Goal: Task Accomplishment & Management: Manage account settings

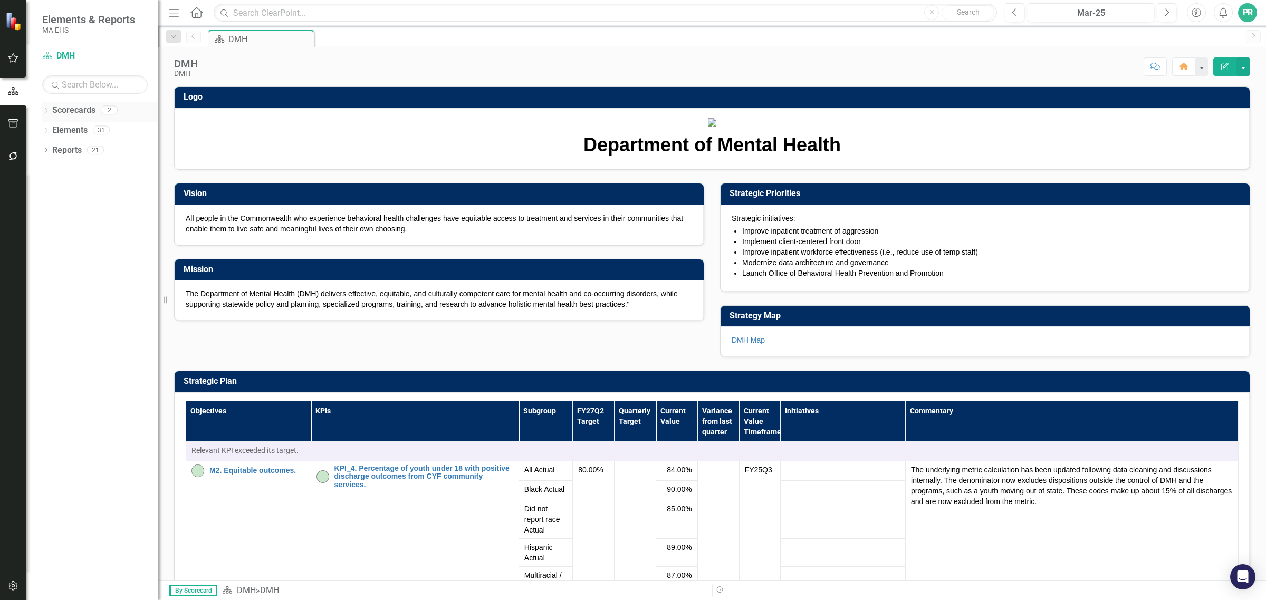
click at [43, 112] on icon "Dropdown" at bounding box center [45, 112] width 7 height 6
click at [52, 128] on icon "Dropdown" at bounding box center [51, 130] width 8 height 6
click at [83, 149] on link "DMH" at bounding box center [114, 151] width 90 height 12
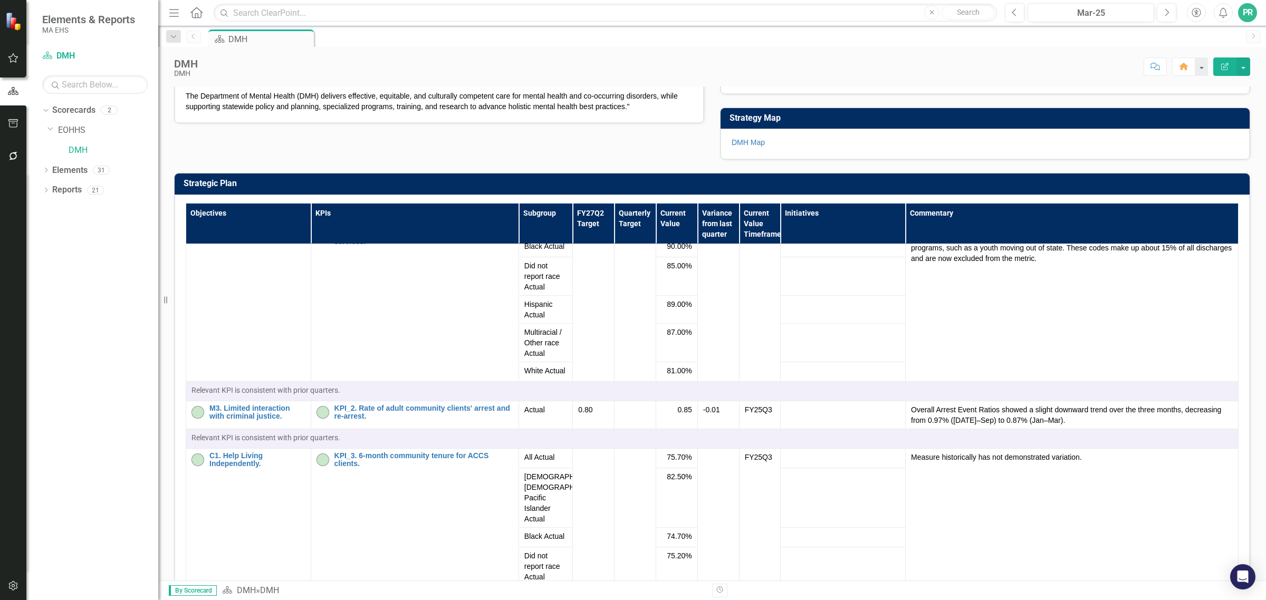
scroll to position [66, 0]
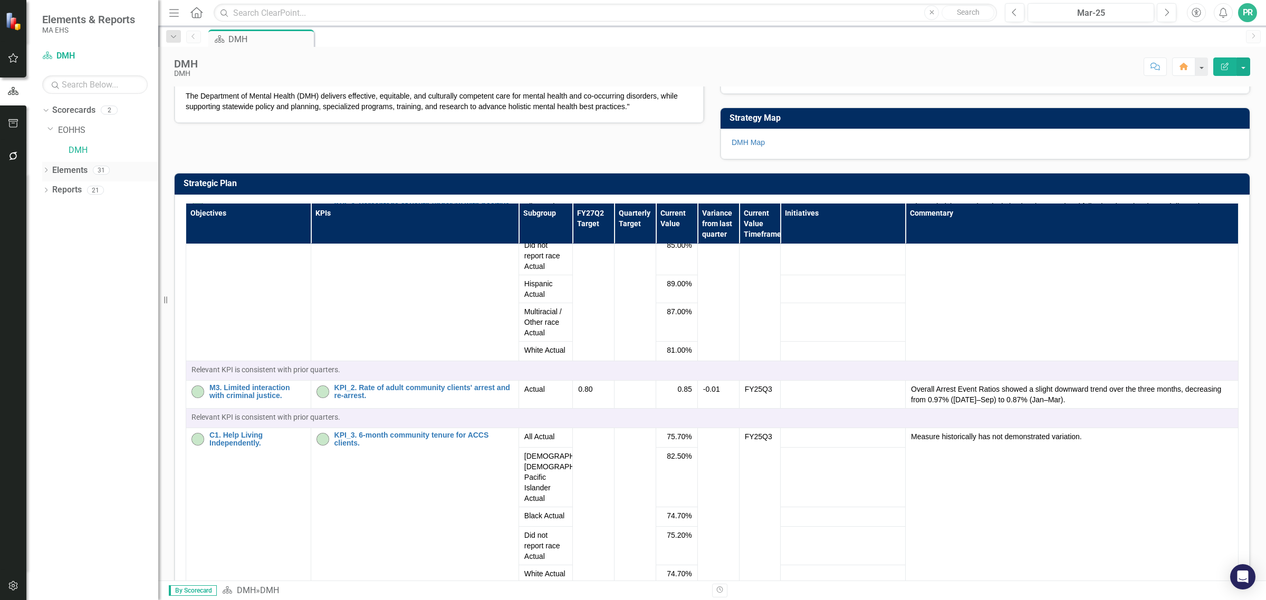
click at [46, 170] on icon "Dropdown" at bounding box center [45, 171] width 7 height 6
click at [51, 209] on icon "Dropdown" at bounding box center [50, 211] width 7 height 6
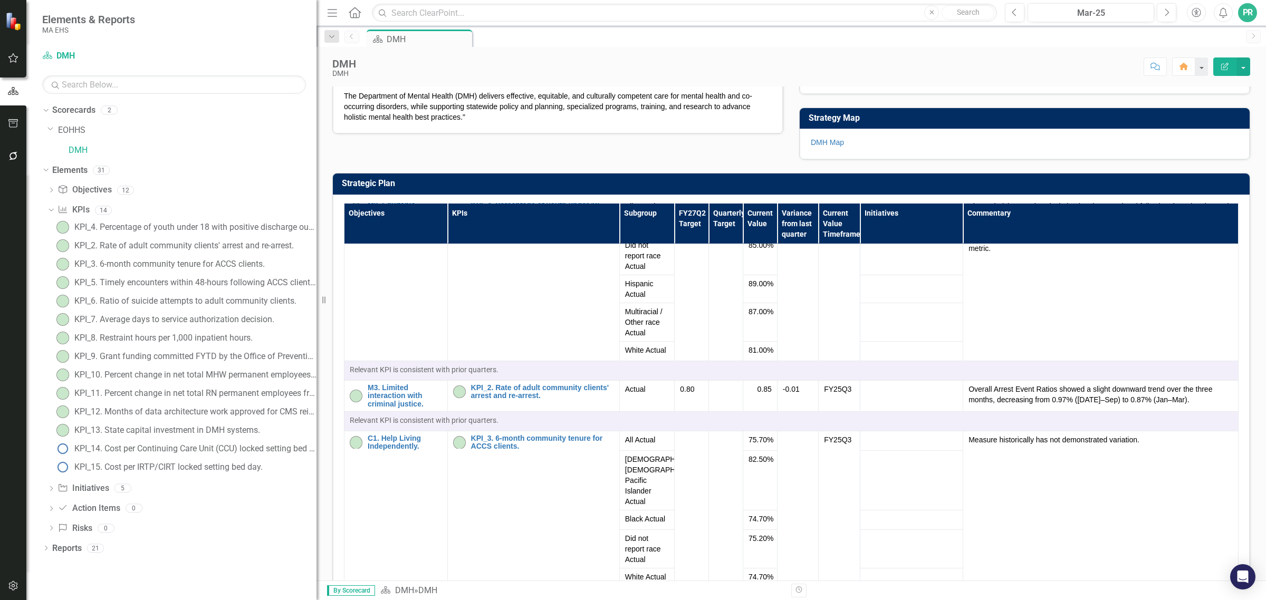
drag, startPoint x: 163, startPoint y: 221, endPoint x: 367, endPoint y: 201, distance: 205.6
click at [367, 201] on div "Elements & Reports MA EHS Scorecard DMH Search Dropdown Scorecards 2 Dropdown E…" at bounding box center [633, 300] width 1266 height 600
click at [127, 227] on div "KPI_4. Percentage of youth under 18 with positive discharge outcomes from CYF c…" at bounding box center [195, 227] width 242 height 9
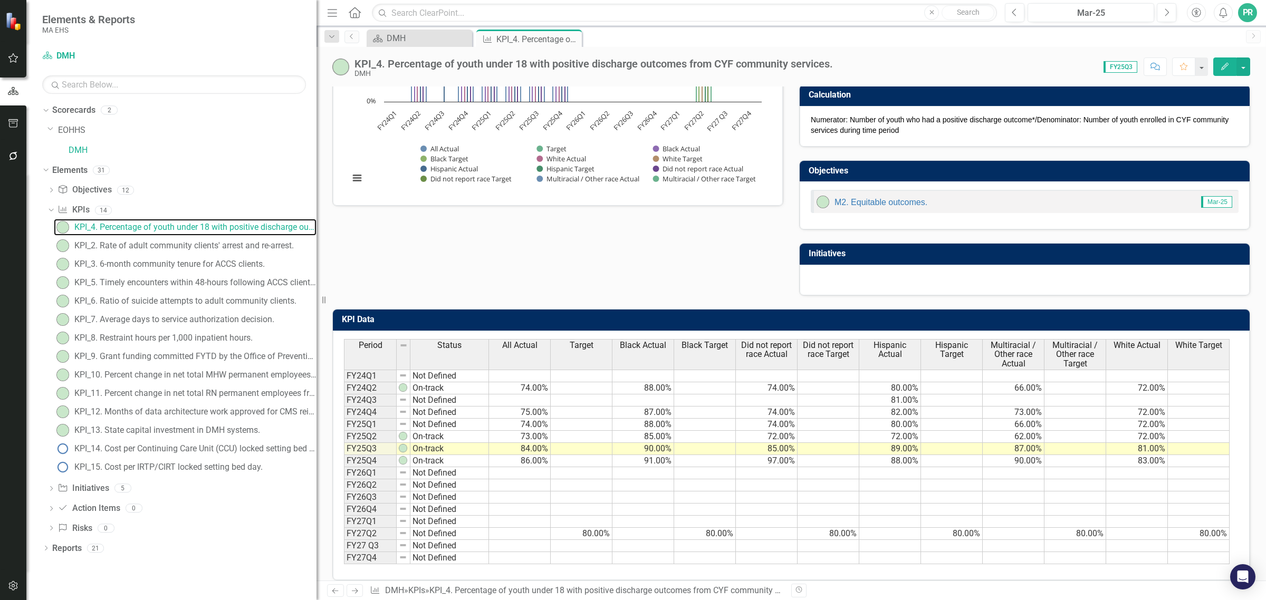
scroll to position [187, 0]
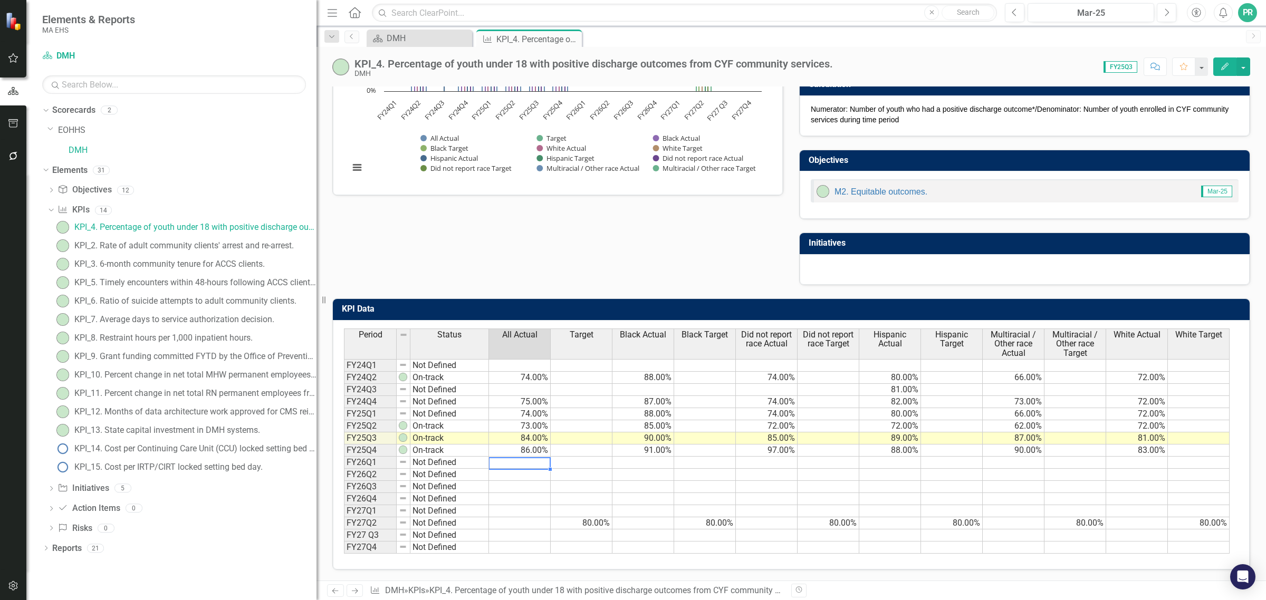
click at [526, 457] on td at bounding box center [520, 463] width 62 height 12
type textarea "84"
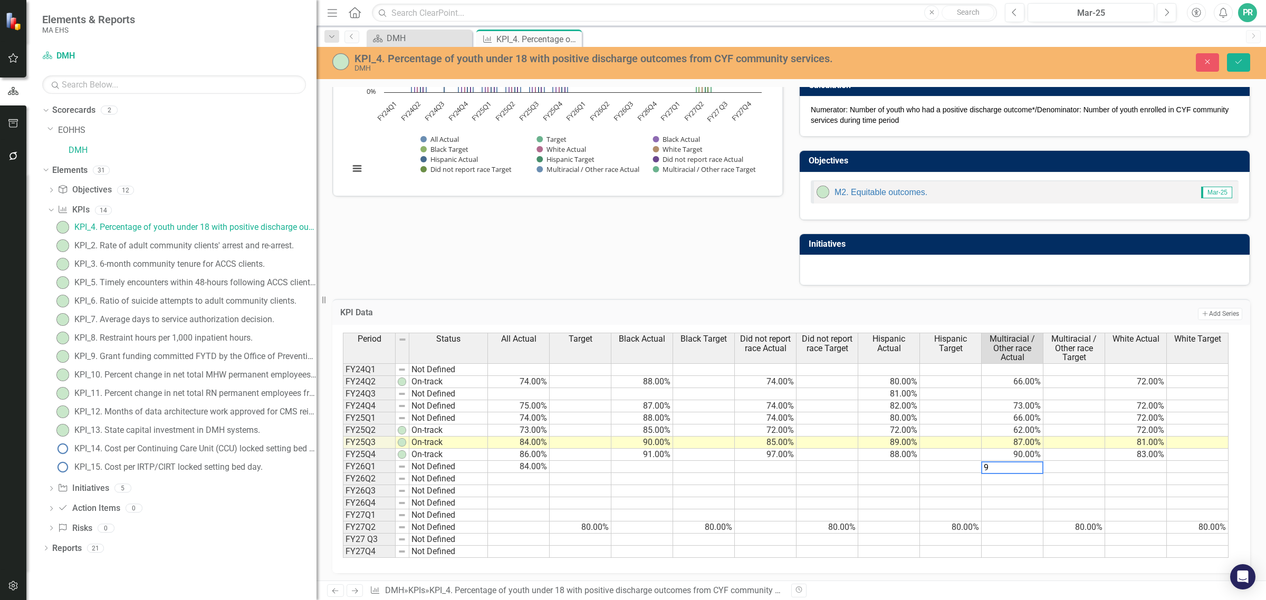
type textarea "93"
type textarea "87"
drag, startPoint x: 883, startPoint y: 462, endPoint x: 893, endPoint y: 455, distance: 12.1
click at [883, 462] on td at bounding box center [889, 467] width 62 height 12
type textarea "90"
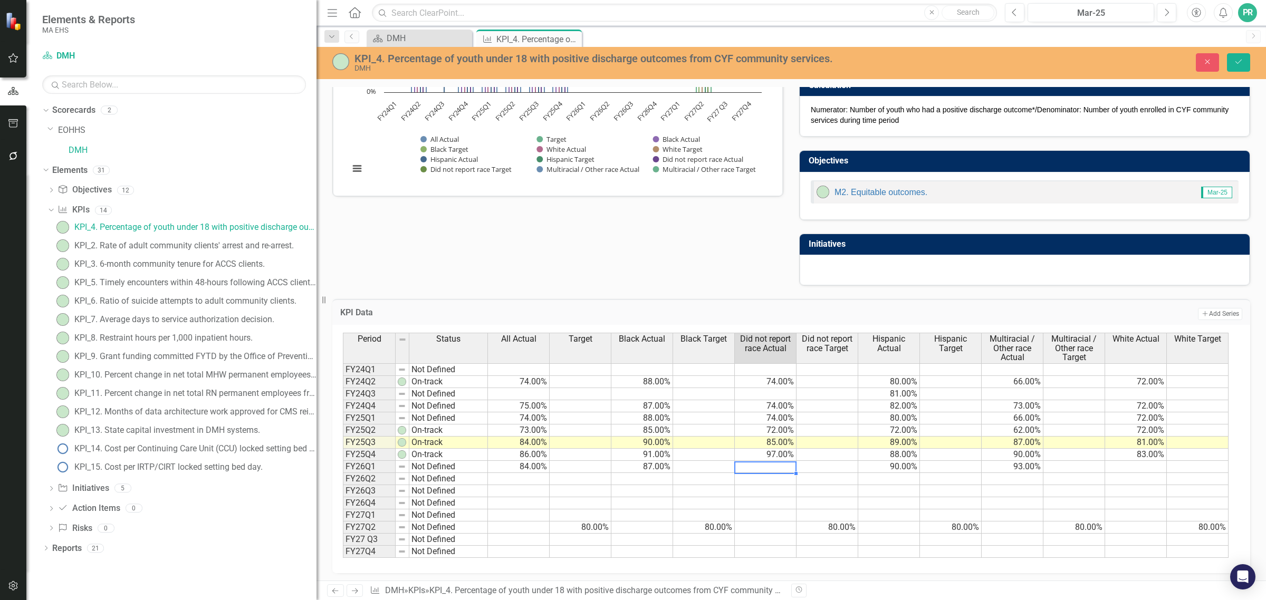
type textarea "89"
type textarea "80"
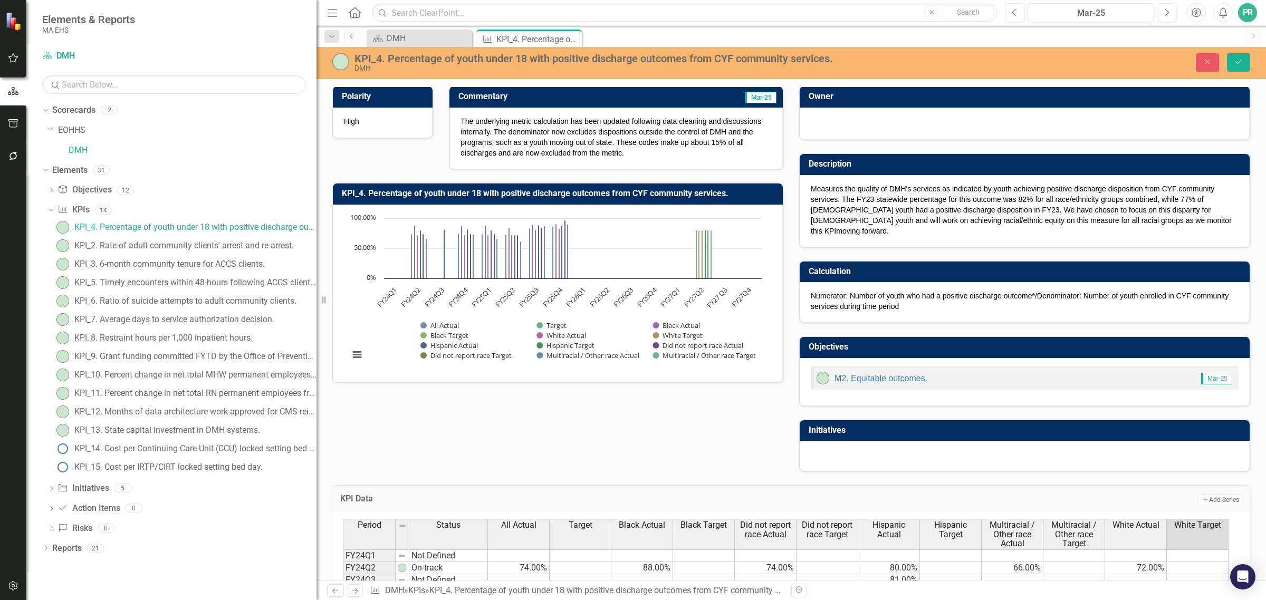
scroll to position [0, 0]
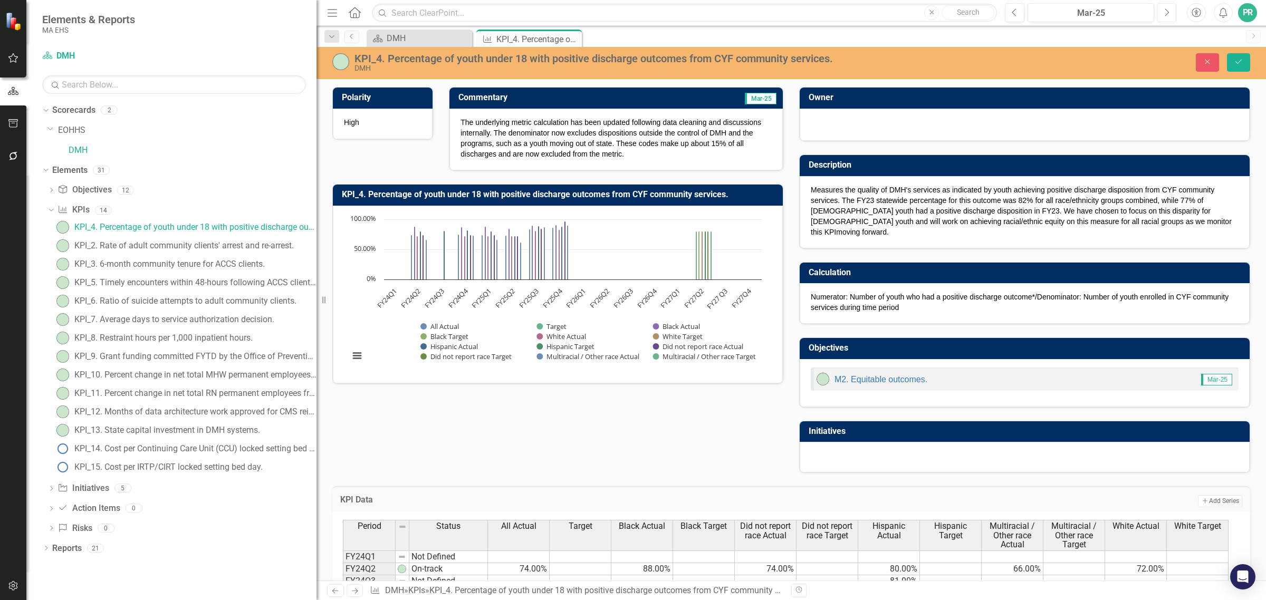
click at [1168, 16] on icon "Next" at bounding box center [1167, 12] width 6 height 9
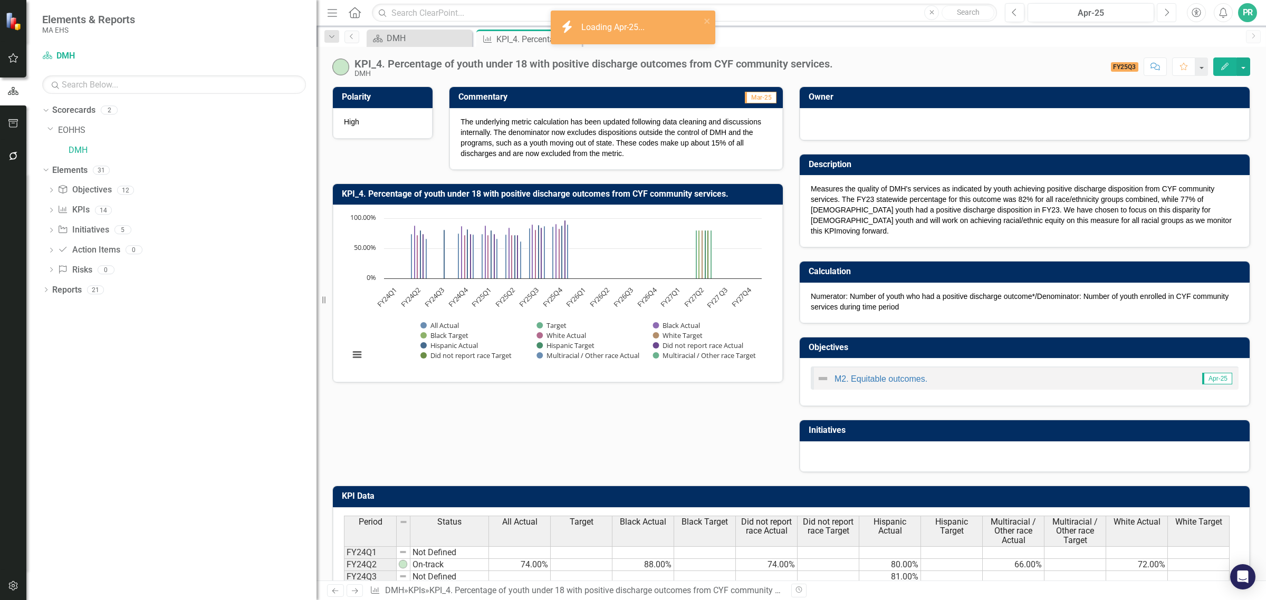
click at [1168, 14] on icon "Next" at bounding box center [1167, 12] width 6 height 9
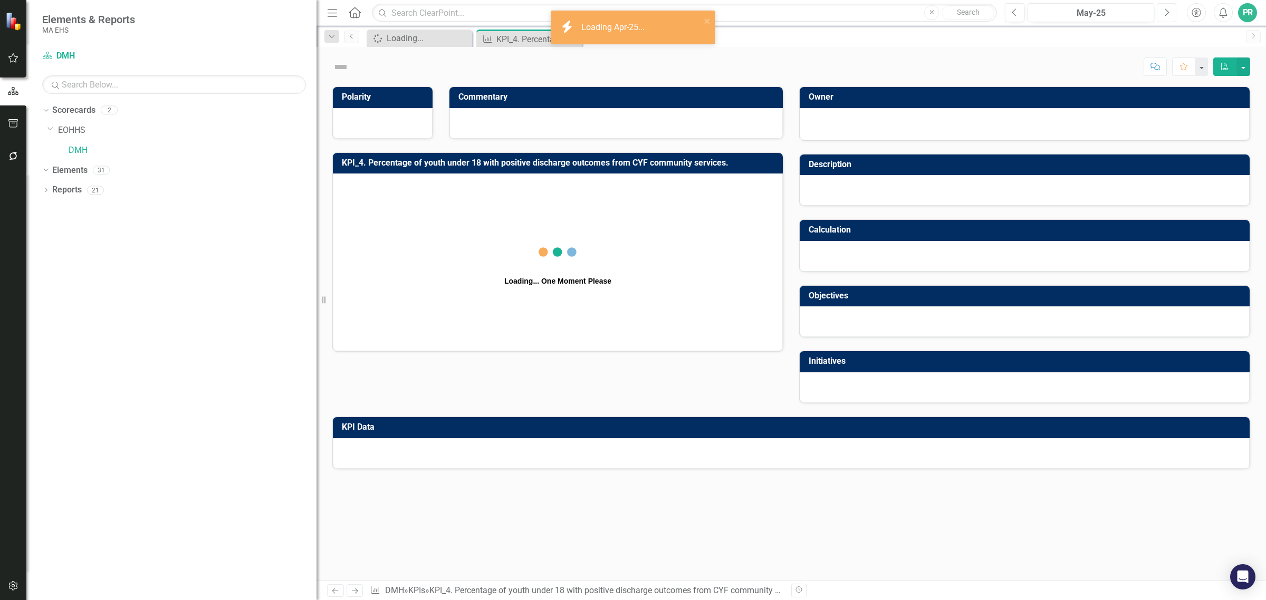
click at [1168, 14] on icon "Next" at bounding box center [1167, 12] width 6 height 9
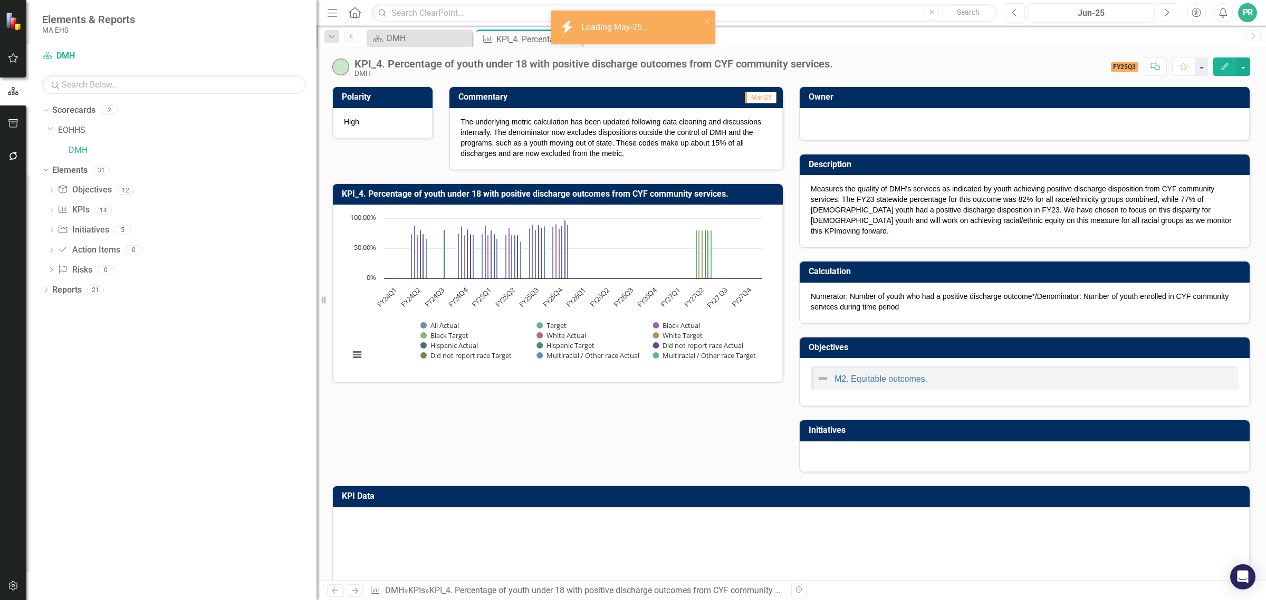
click at [1168, 14] on icon "Next" at bounding box center [1167, 12] width 6 height 9
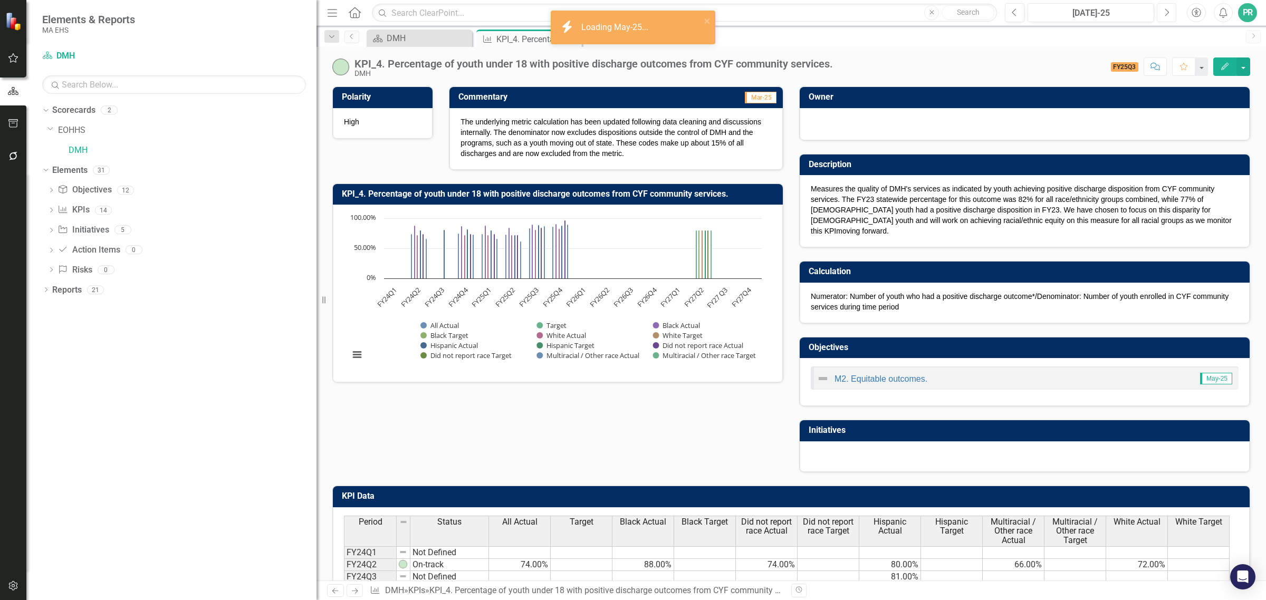
click at [1168, 14] on icon "Next" at bounding box center [1167, 12] width 6 height 9
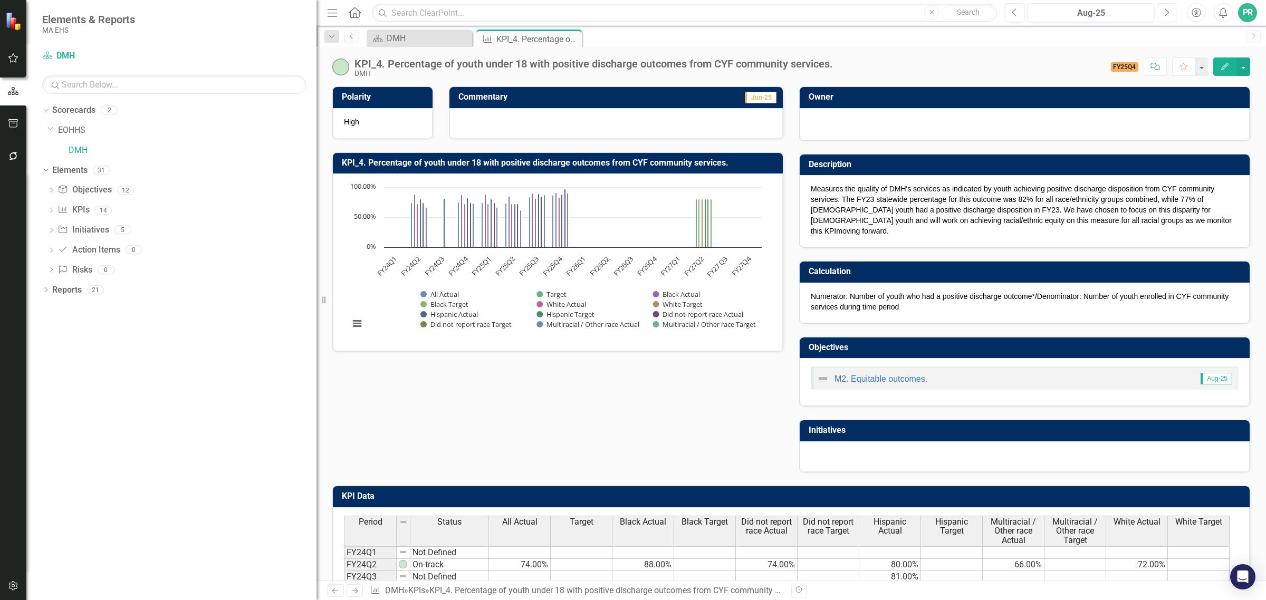
click at [1171, 16] on button "Next" at bounding box center [1167, 12] width 20 height 19
click at [1170, 15] on button "Next" at bounding box center [1167, 12] width 20 height 19
drag, startPoint x: 571, startPoint y: 131, endPoint x: 545, endPoint y: 132, distance: 25.9
click at [570, 131] on div at bounding box center [616, 123] width 333 height 31
click at [507, 122] on div at bounding box center [616, 123] width 333 height 31
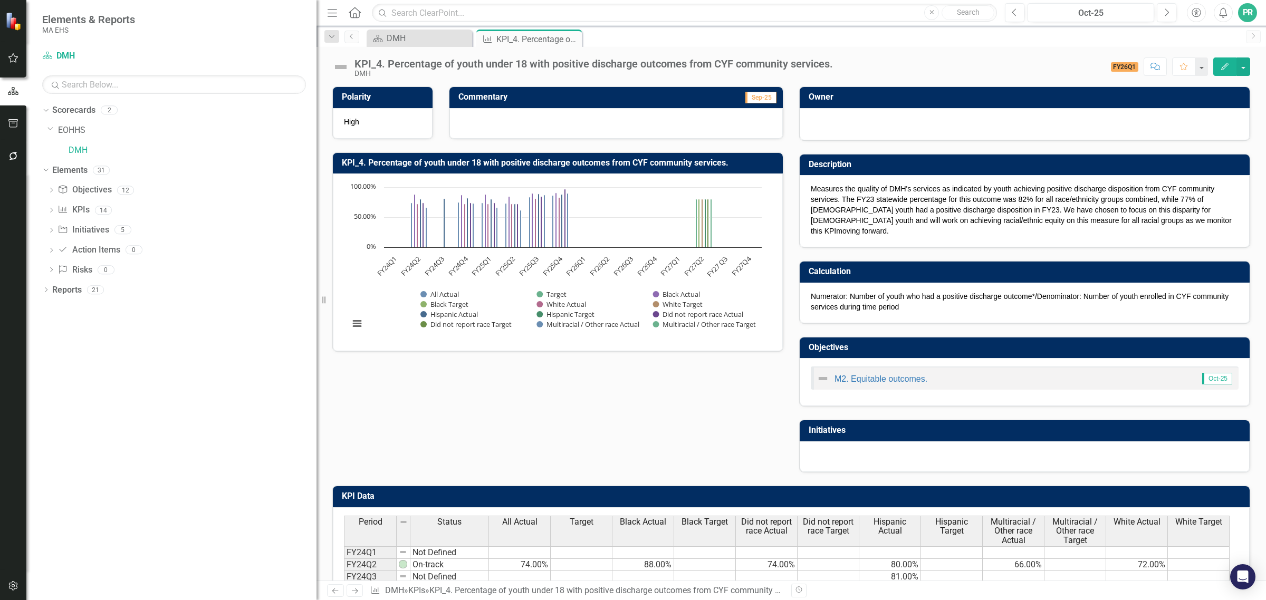
click at [507, 122] on div at bounding box center [616, 123] width 333 height 31
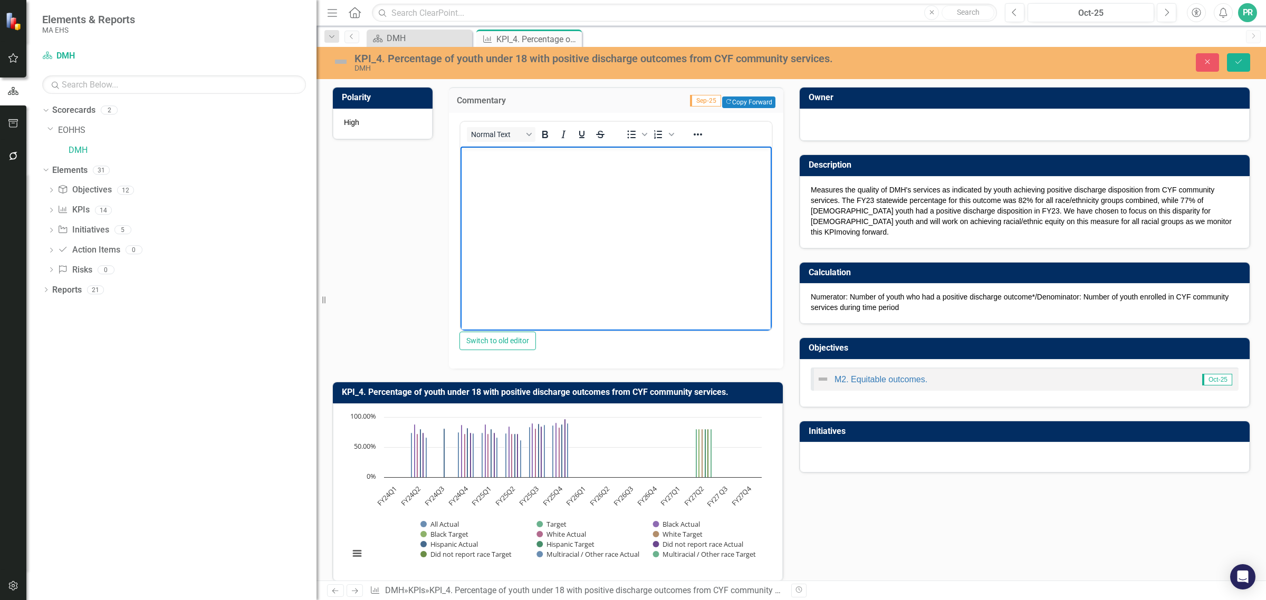
click at [490, 164] on body "Rich Text Area. Press ALT-0 for help." at bounding box center [616, 225] width 311 height 158
drag, startPoint x: 548, startPoint y: 213, endPoint x: 540, endPoint y: 201, distance: 14.5
click at [548, 211] on body "Rich Text Area. Press ALT-0 for help." at bounding box center [616, 225] width 311 height 158
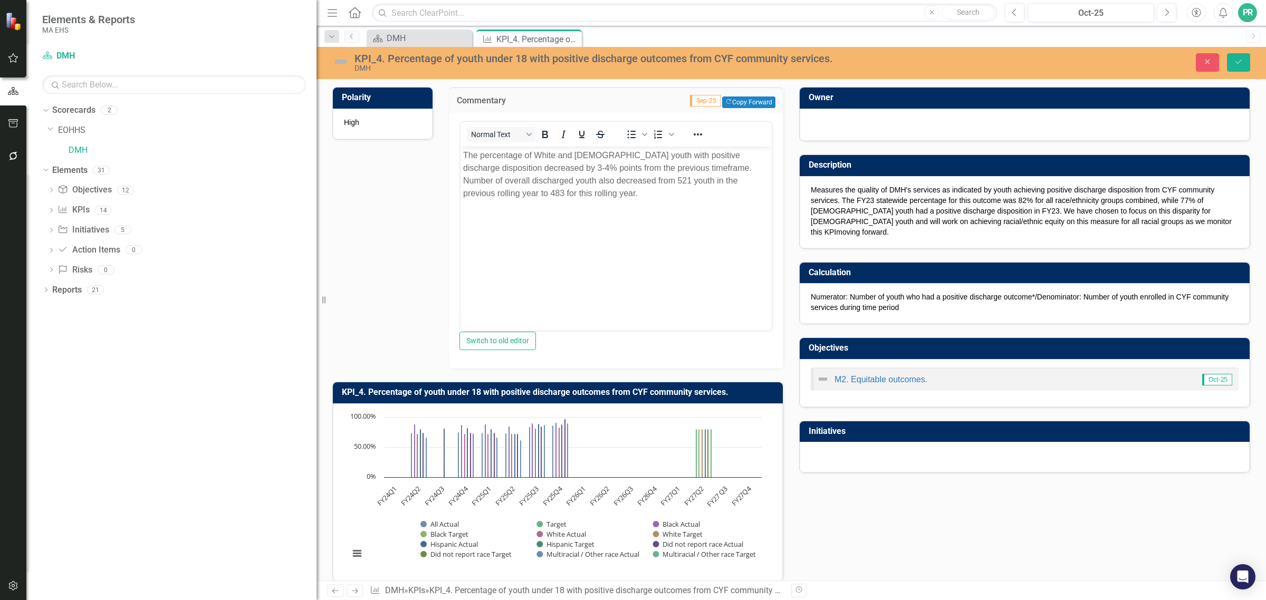
click at [381, 227] on div "Polarity High Commentary Sep-25 Copy Forward Copy Forward Normal Text To open t…" at bounding box center [557, 328] width 467 height 508
click at [668, 233] on body "The percentage of White and [DEMOGRAPHIC_DATA] youth with positive discharge di…" at bounding box center [616, 225] width 311 height 158
click at [1241, 60] on icon "Save" at bounding box center [1238, 61] width 9 height 7
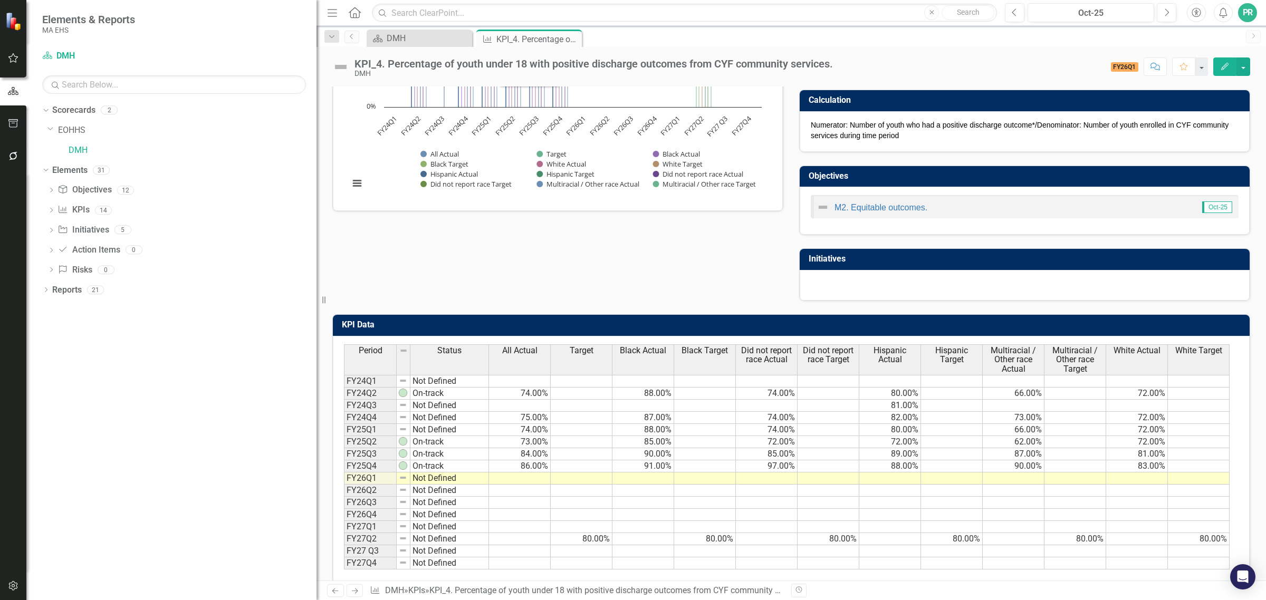
scroll to position [187, 0]
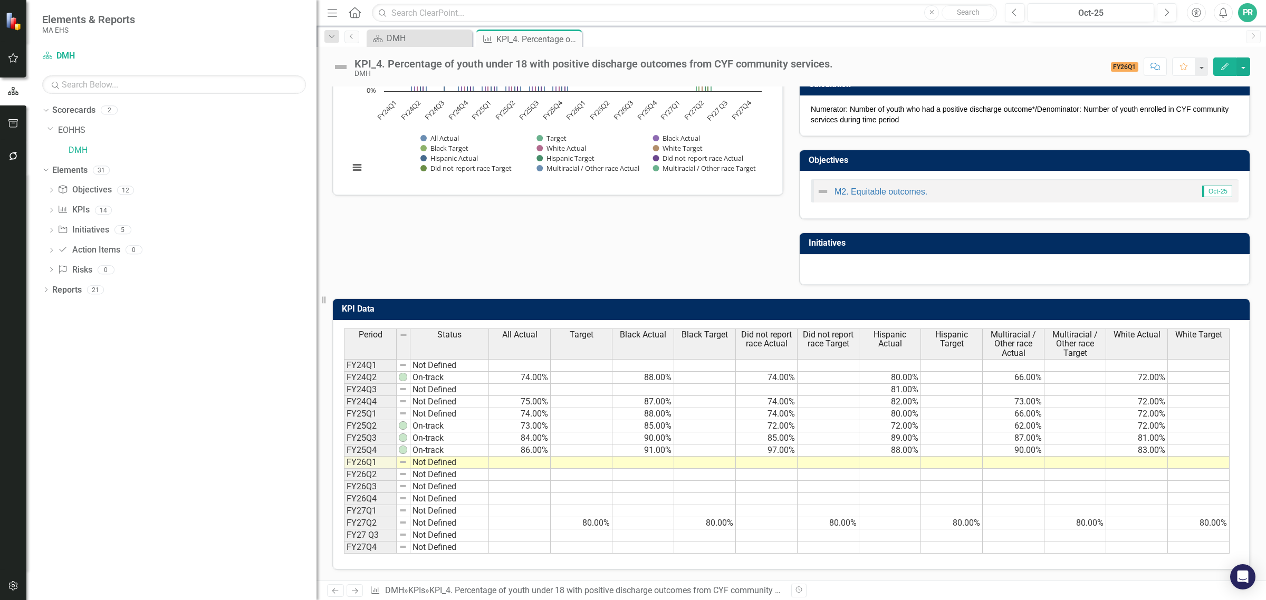
click at [1132, 457] on td at bounding box center [1137, 463] width 62 height 12
type textarea "80"
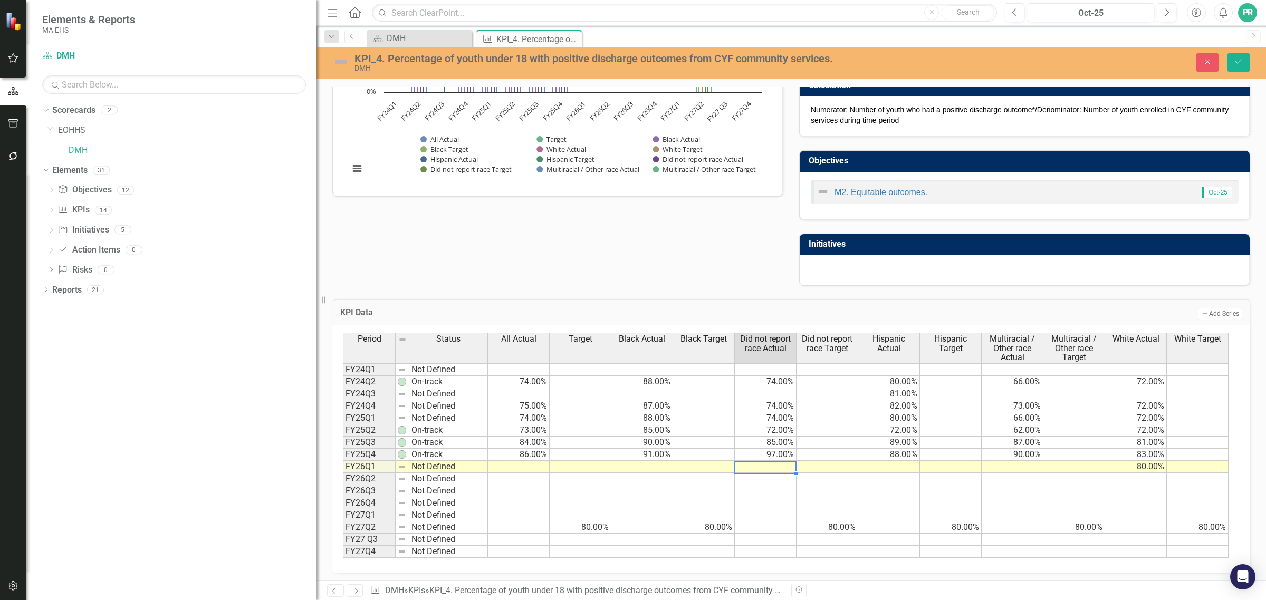
type textarea "89"
type textarea "90"
click at [510, 461] on td at bounding box center [519, 467] width 62 height 12
type textarea "84"
type textarea "87"
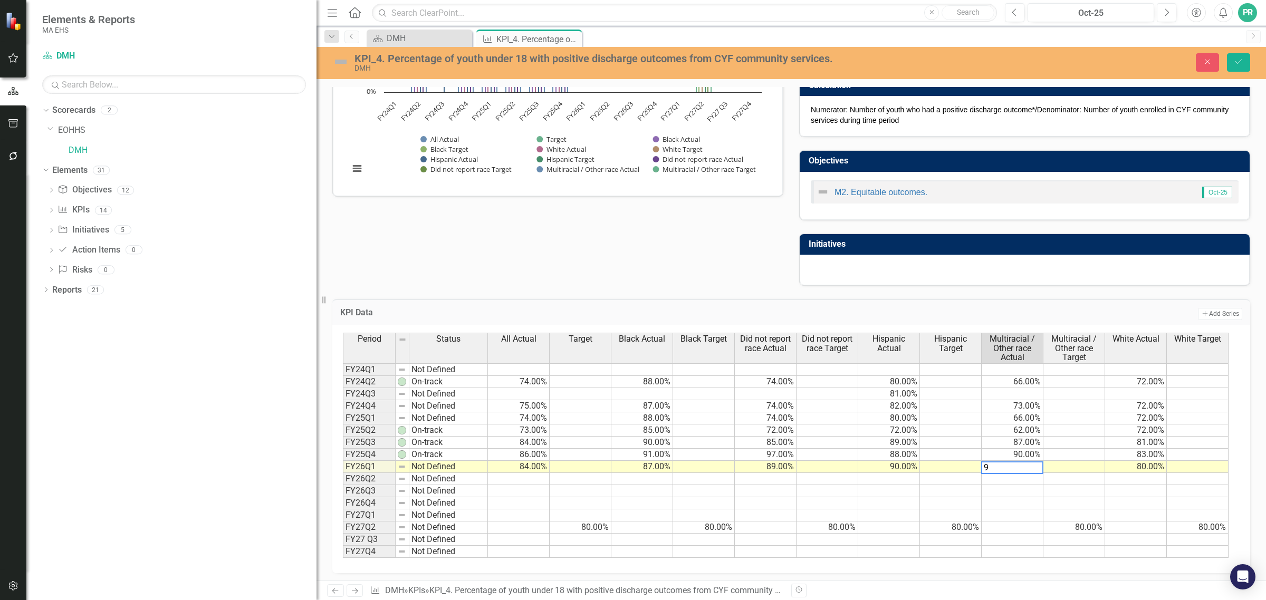
type textarea "93"
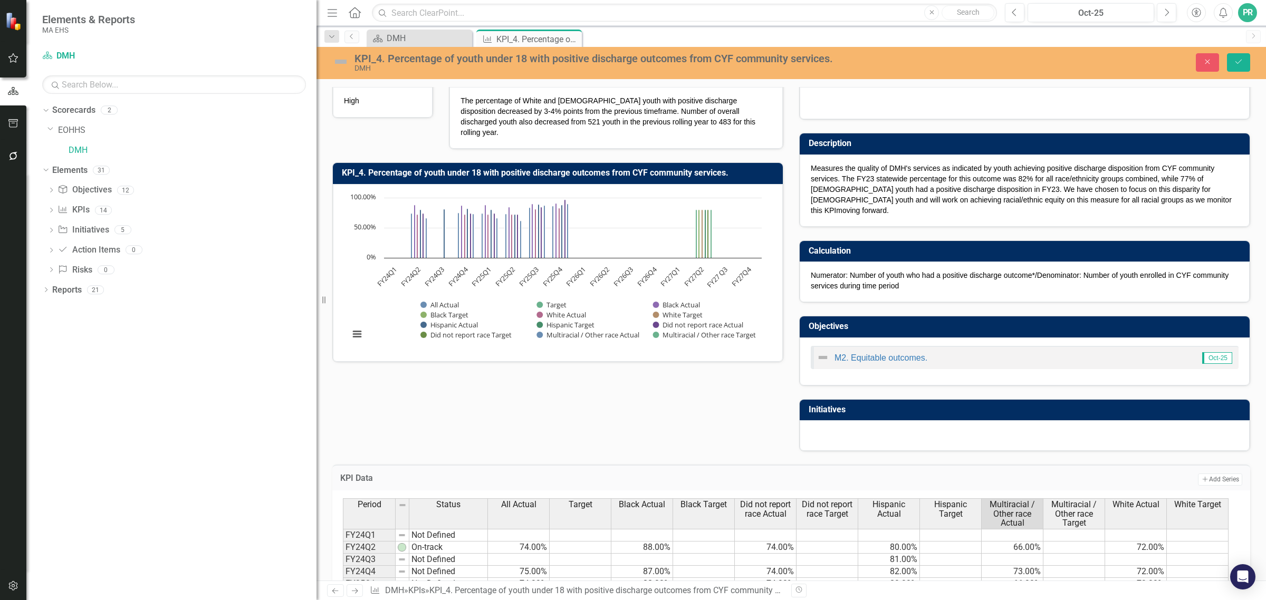
scroll to position [0, 0]
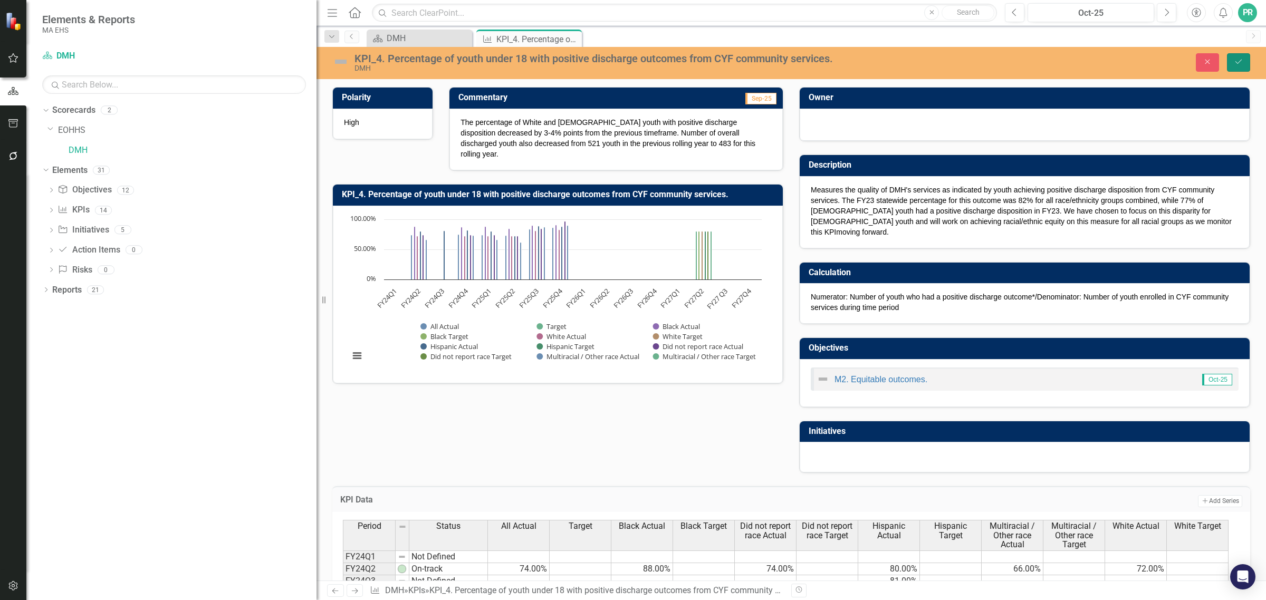
click at [1240, 62] on icon "submit" at bounding box center [1239, 62] width 6 height 4
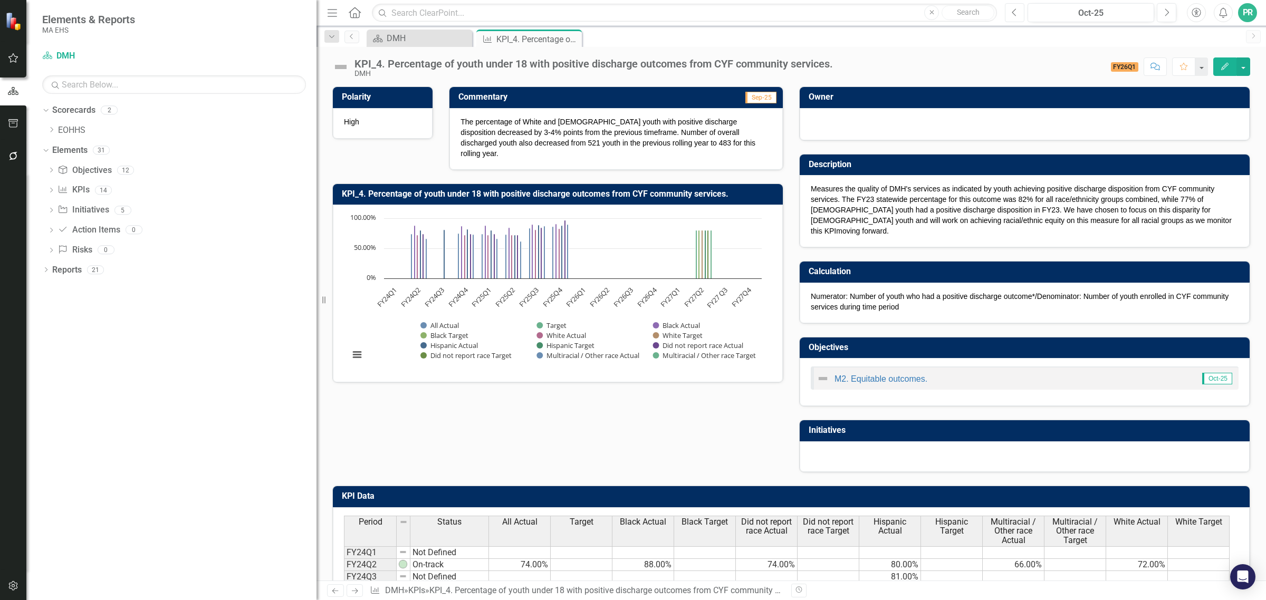
click at [1017, 11] on icon "Previous" at bounding box center [1015, 12] width 6 height 9
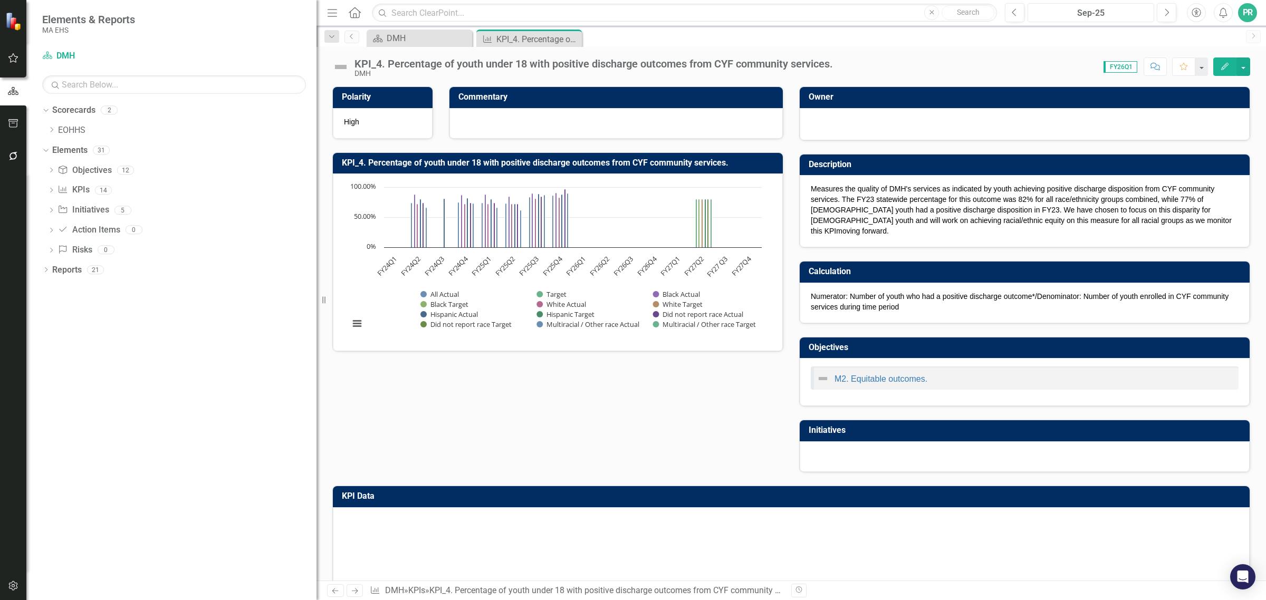
click at [1082, 17] on div "Sep-25" at bounding box center [1091, 13] width 119 height 13
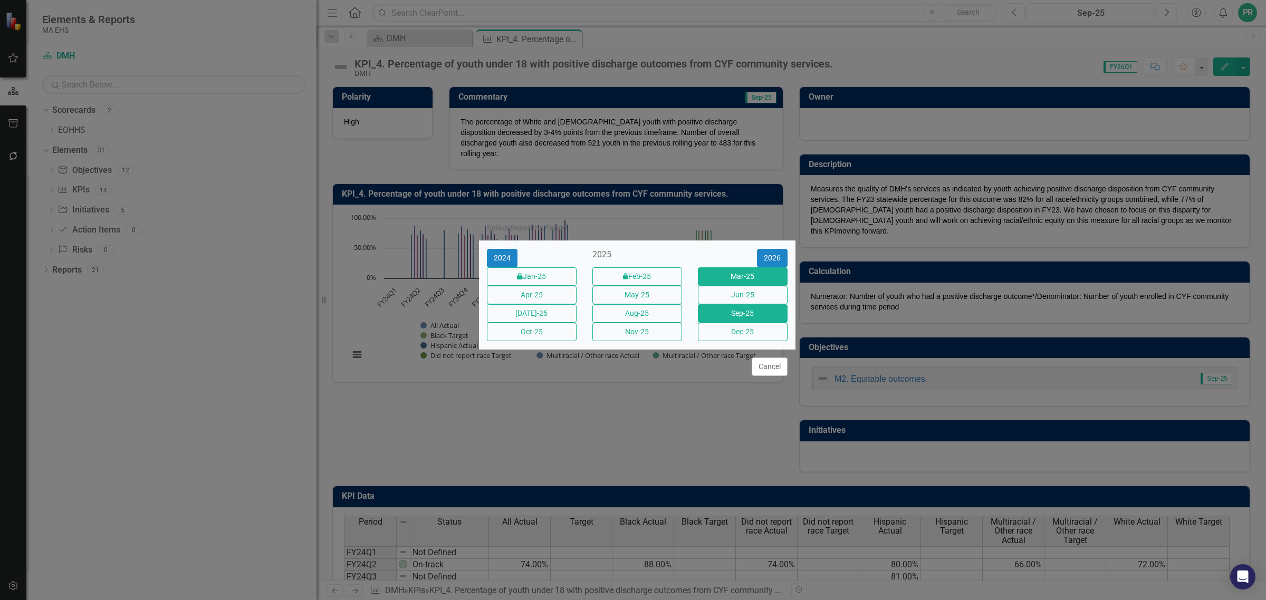
click at [740, 271] on button "Mar-25" at bounding box center [743, 277] width 90 height 18
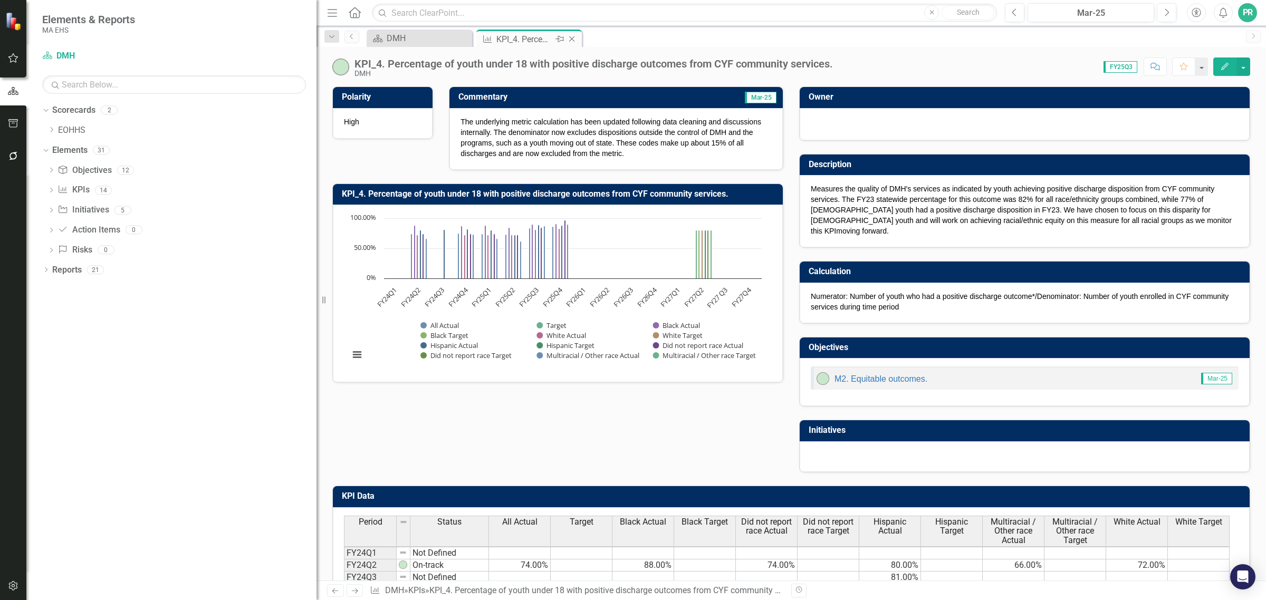
click at [572, 38] on icon at bounding box center [572, 39] width 6 height 6
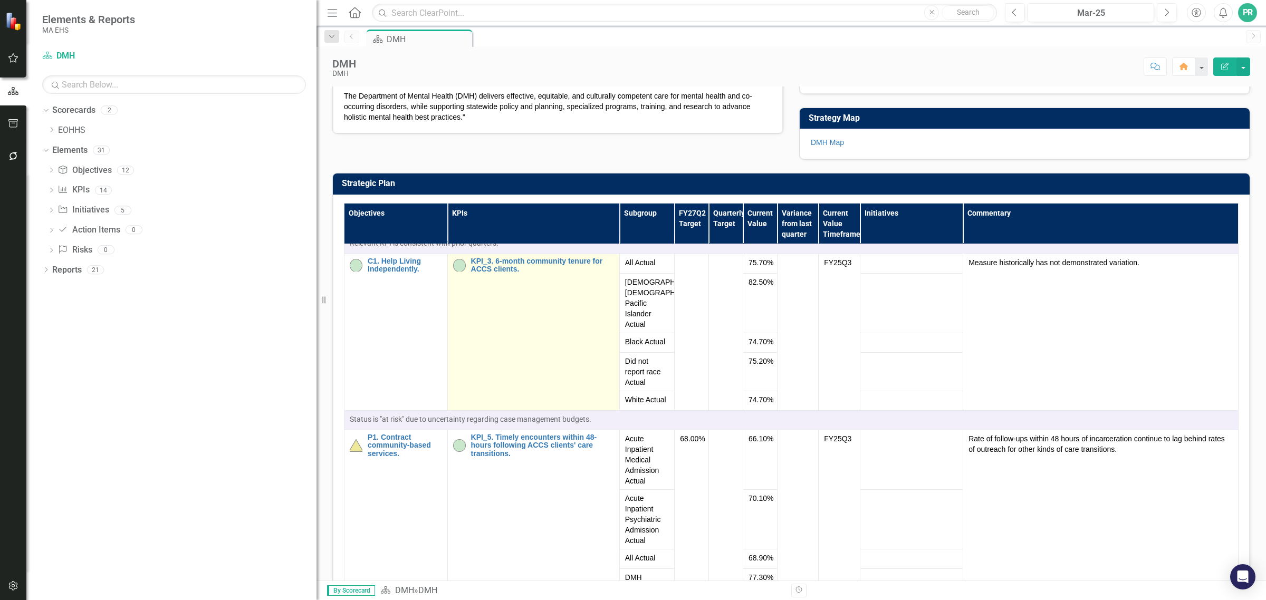
scroll to position [330, 0]
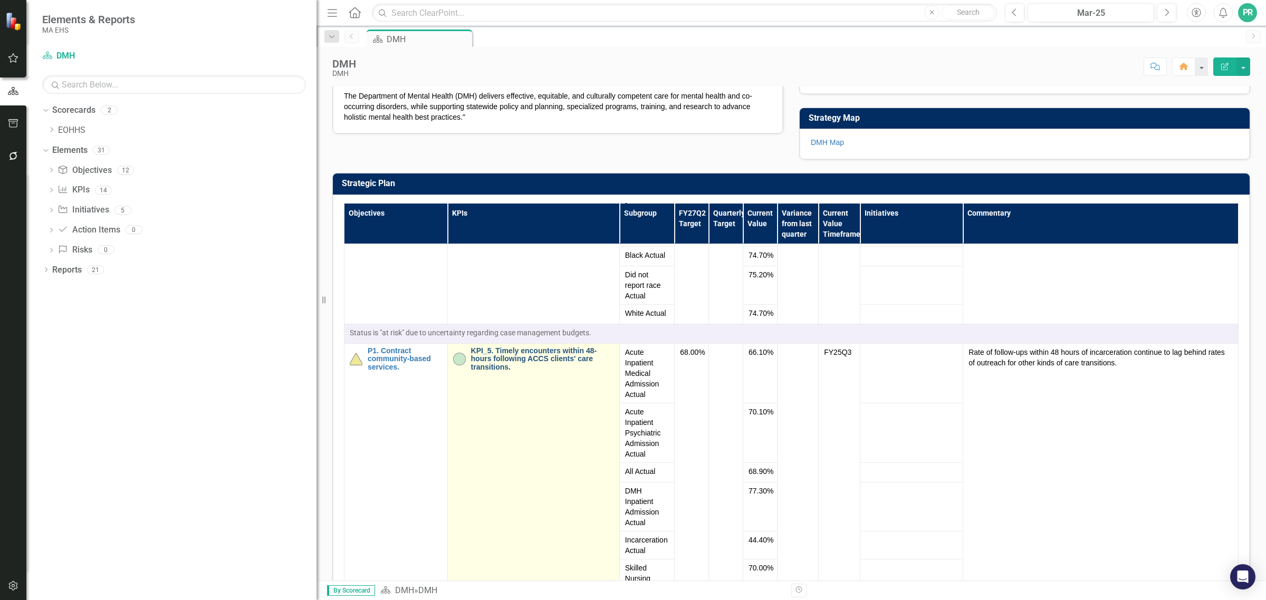
click at [505, 371] on link "KPI_5. Timely encounters within 48-hours following ACCS clients' care transitio…" at bounding box center [542, 359] width 143 height 24
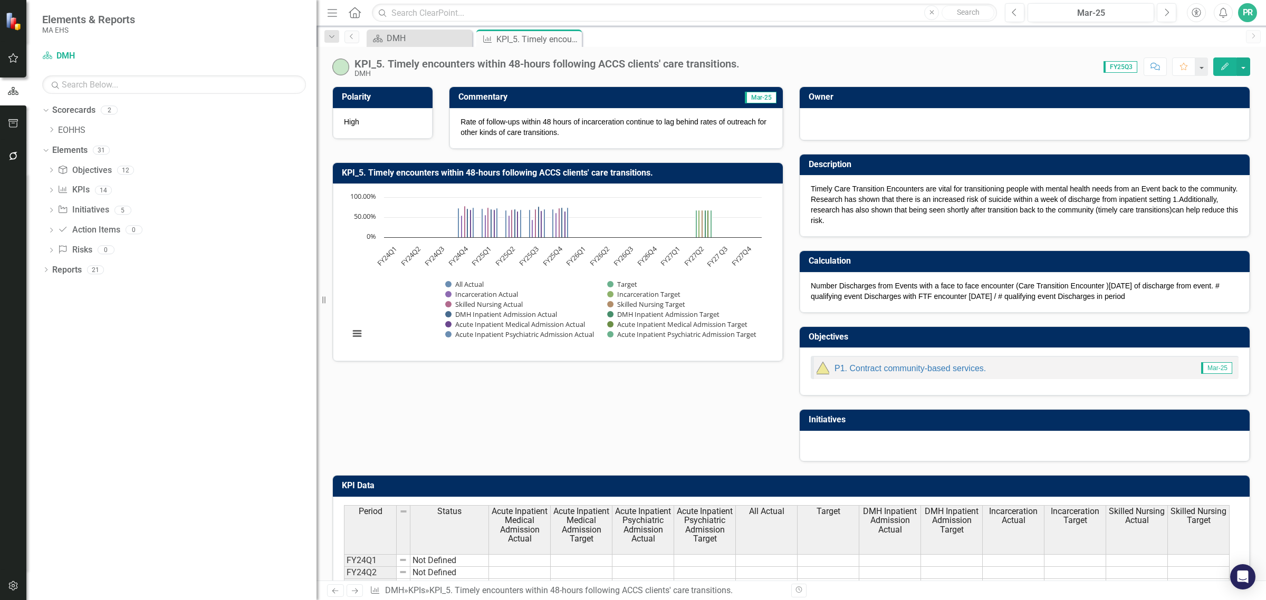
click at [1120, 66] on span "FY25Q3" at bounding box center [1121, 67] width 34 height 12
click at [1120, 63] on span "FY25Q3" at bounding box center [1121, 67] width 34 height 12
click at [1111, 12] on div "Mar-25" at bounding box center [1091, 13] width 119 height 13
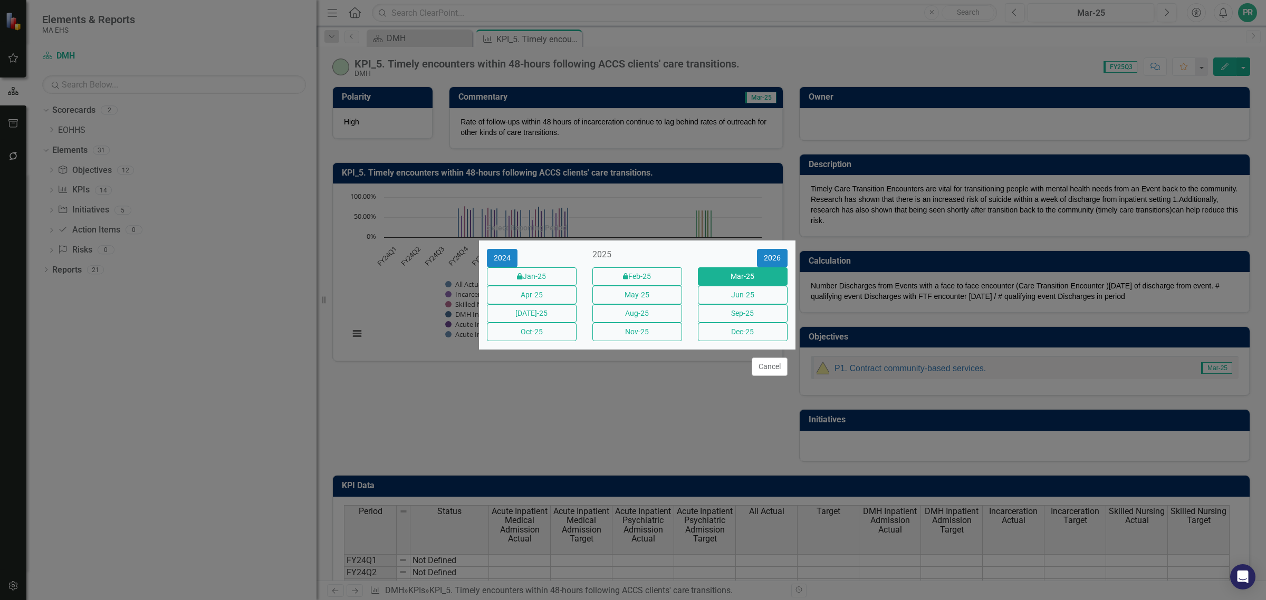
drag, startPoint x: 734, startPoint y: 317, endPoint x: 740, endPoint y: 325, distance: 9.8
click at [735, 317] on button "Sep-25" at bounding box center [743, 313] width 90 height 18
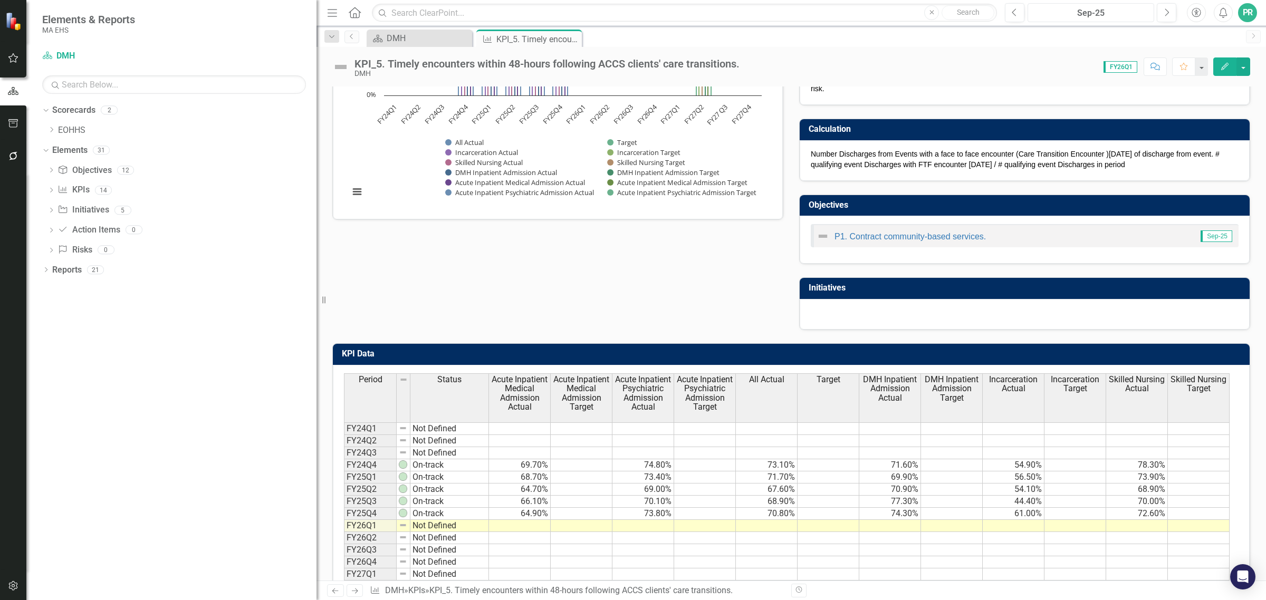
scroll to position [2, 0]
click at [773, 533] on td at bounding box center [767, 527] width 62 height 12
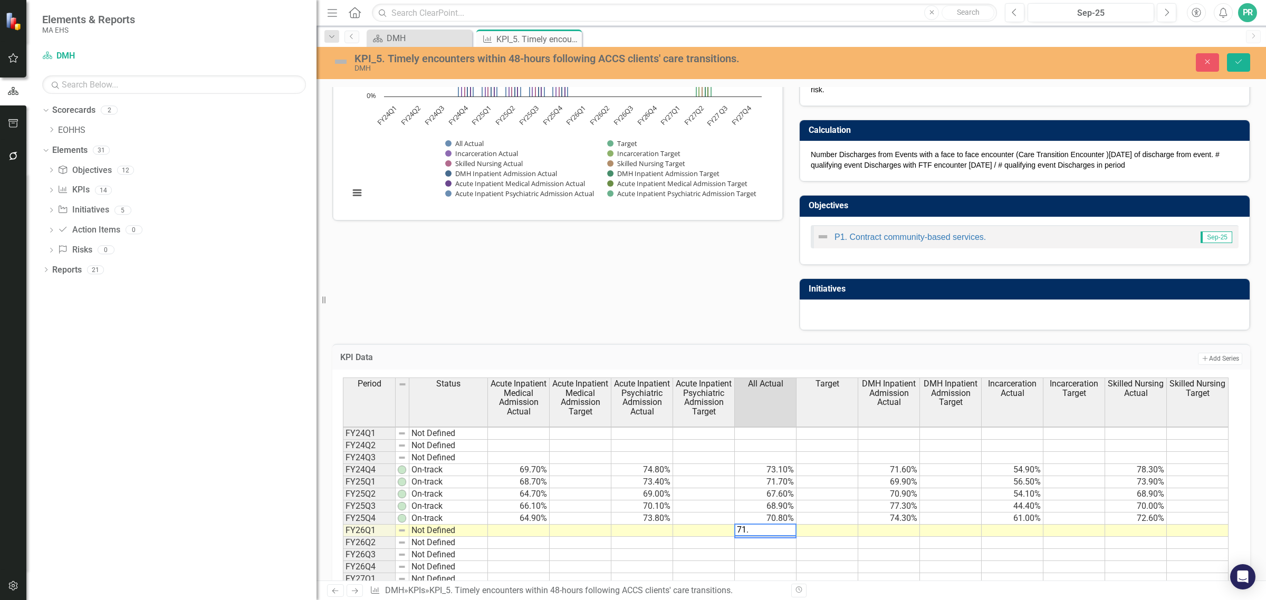
type textarea "71.7"
drag, startPoint x: 1016, startPoint y: 530, endPoint x: 1035, endPoint y: 533, distance: 19.2
click at [1016, 530] on td at bounding box center [1013, 531] width 62 height 12
type textarea "59.3"
type textarea "68.9"
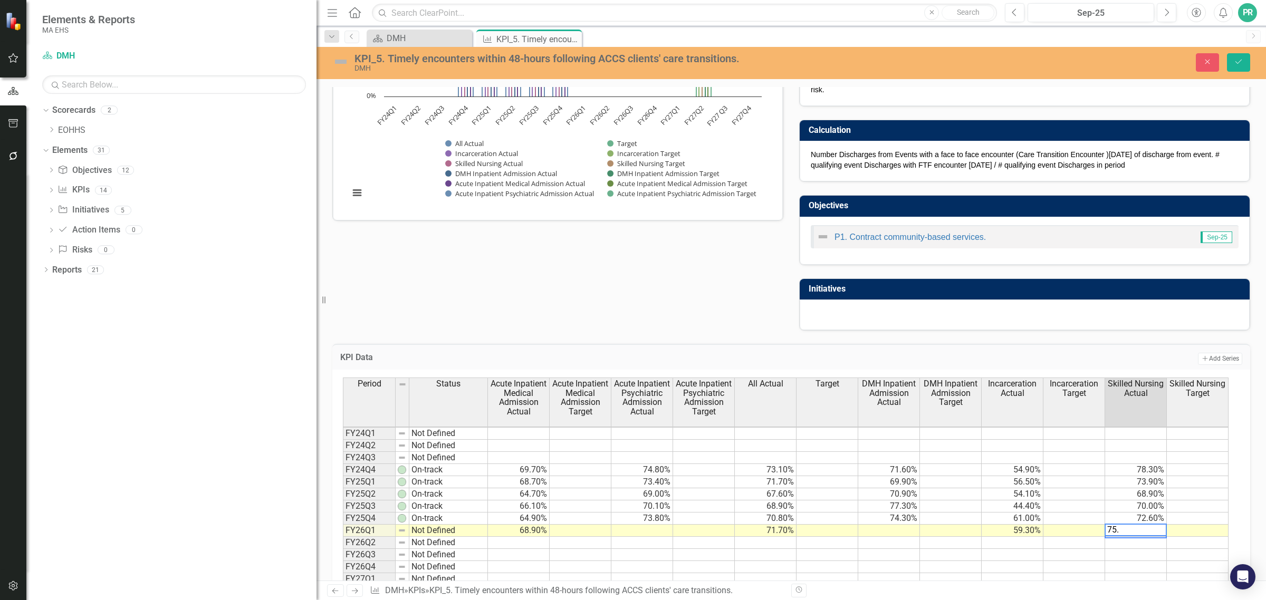
type textarea "75.4"
type textarea "73.3"
type textarea "72.5"
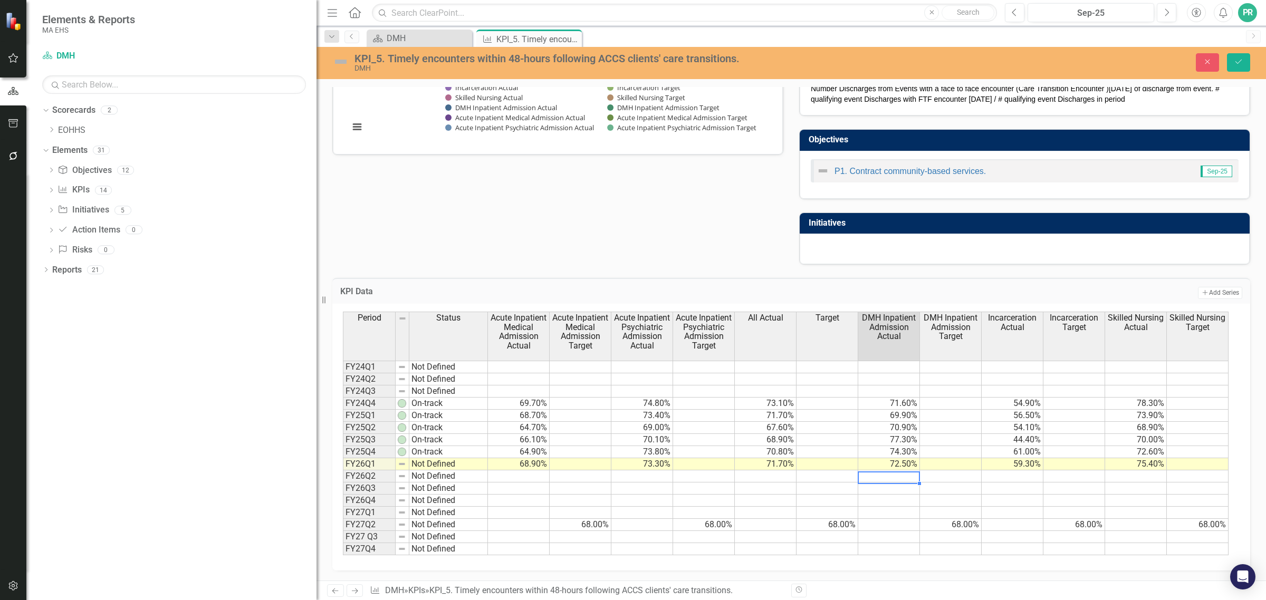
scroll to position [66, 0]
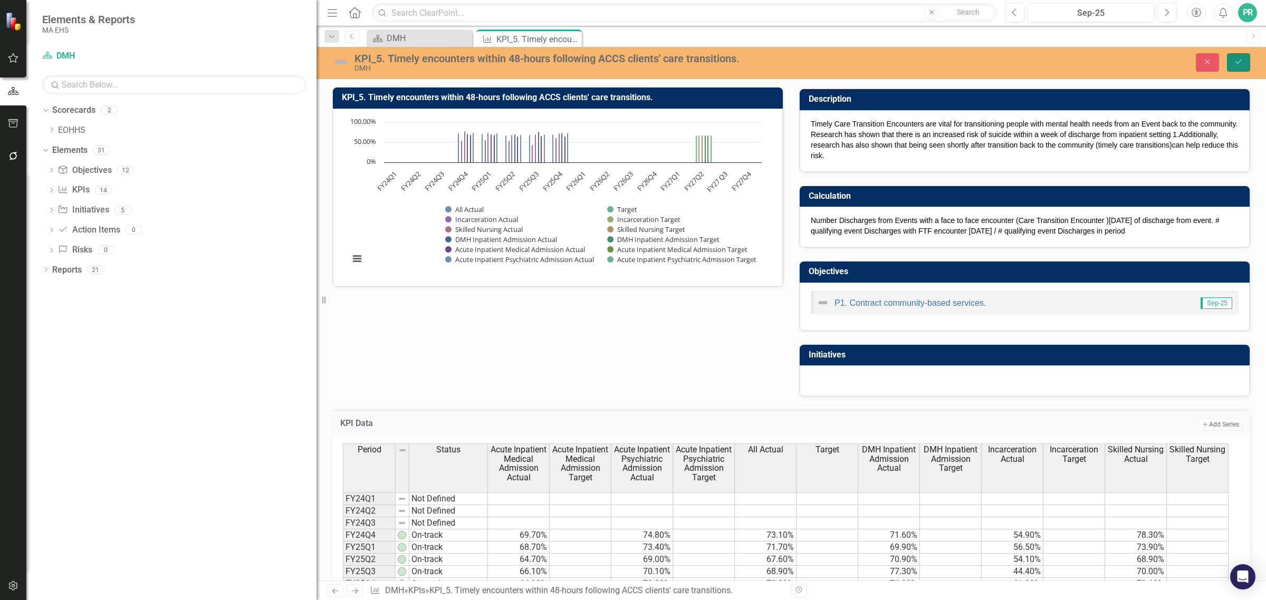
click at [1240, 59] on icon "Save" at bounding box center [1238, 61] width 9 height 7
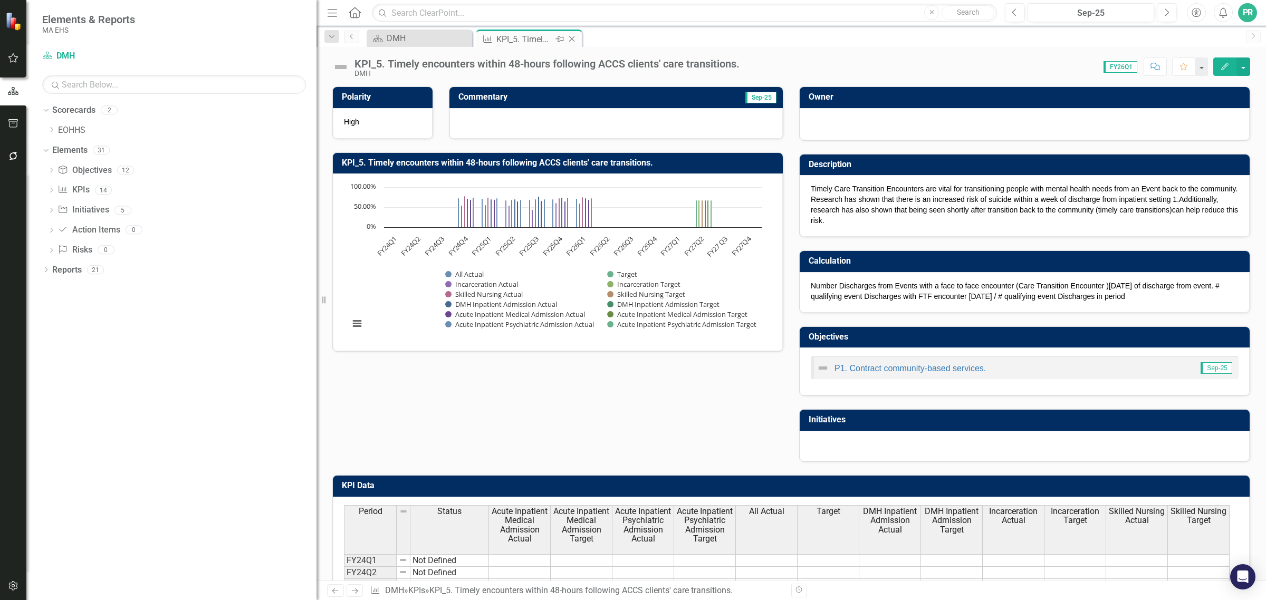
click at [574, 38] on icon "Close" at bounding box center [572, 39] width 11 height 8
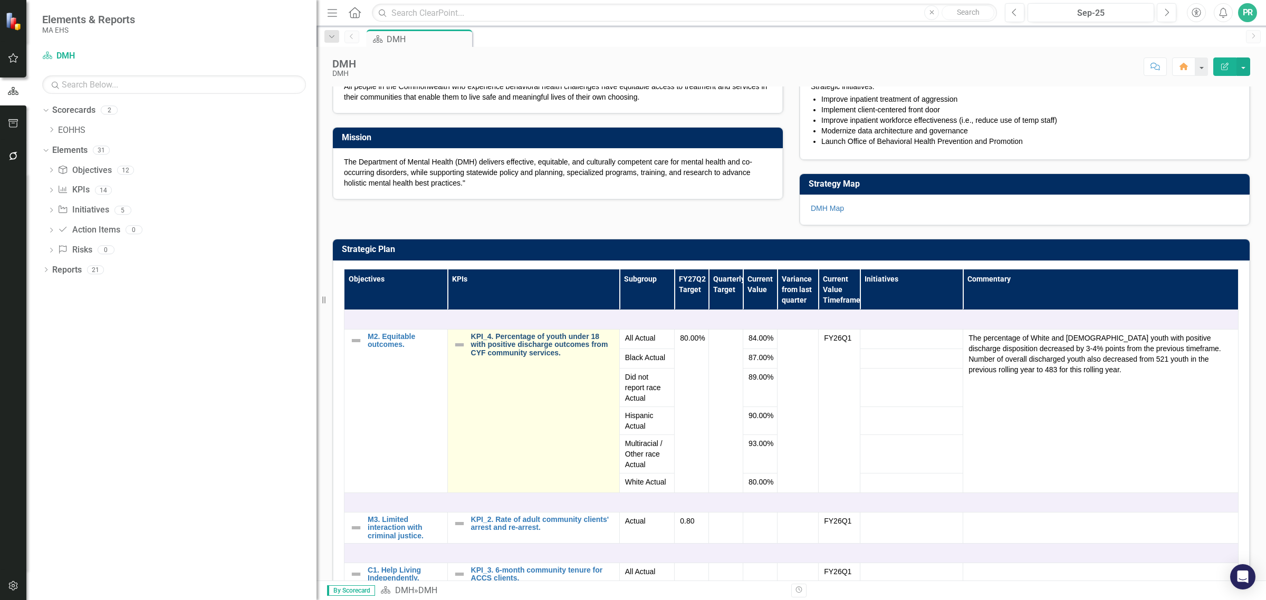
click at [529, 357] on link "KPI_4. Percentage of youth under 18 with positive discharge outcomes from CYF c…" at bounding box center [542, 345] width 143 height 24
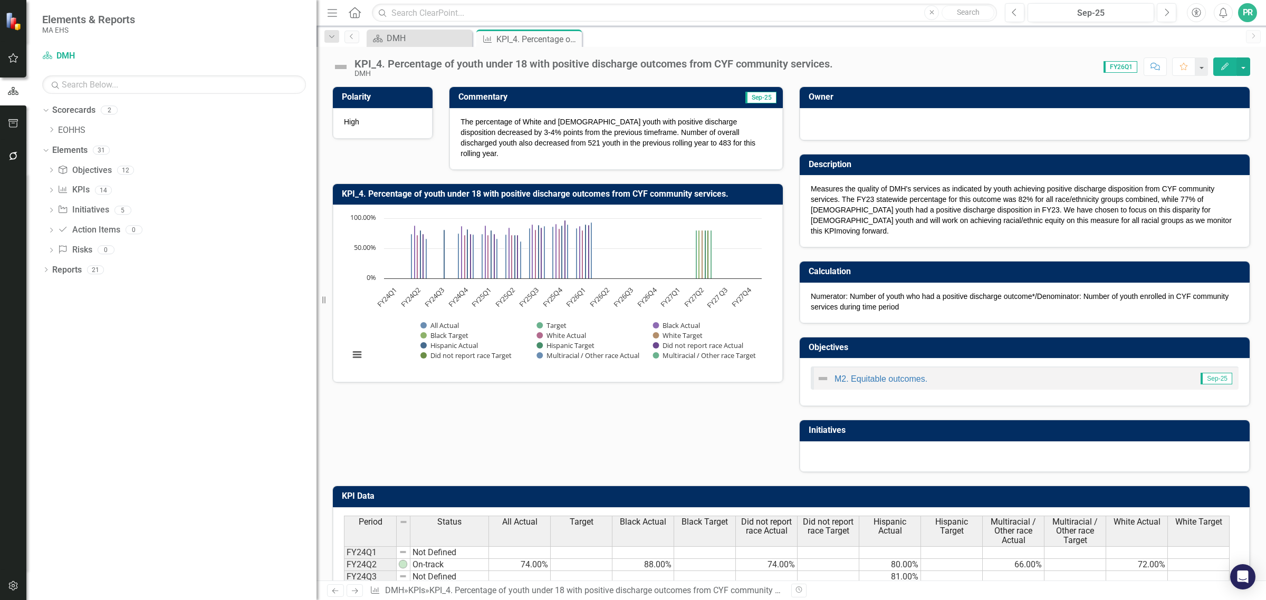
click at [1124, 67] on span "FY26Q1" at bounding box center [1121, 67] width 34 height 12
click at [1098, 11] on div "Sep-25" at bounding box center [1091, 13] width 119 height 13
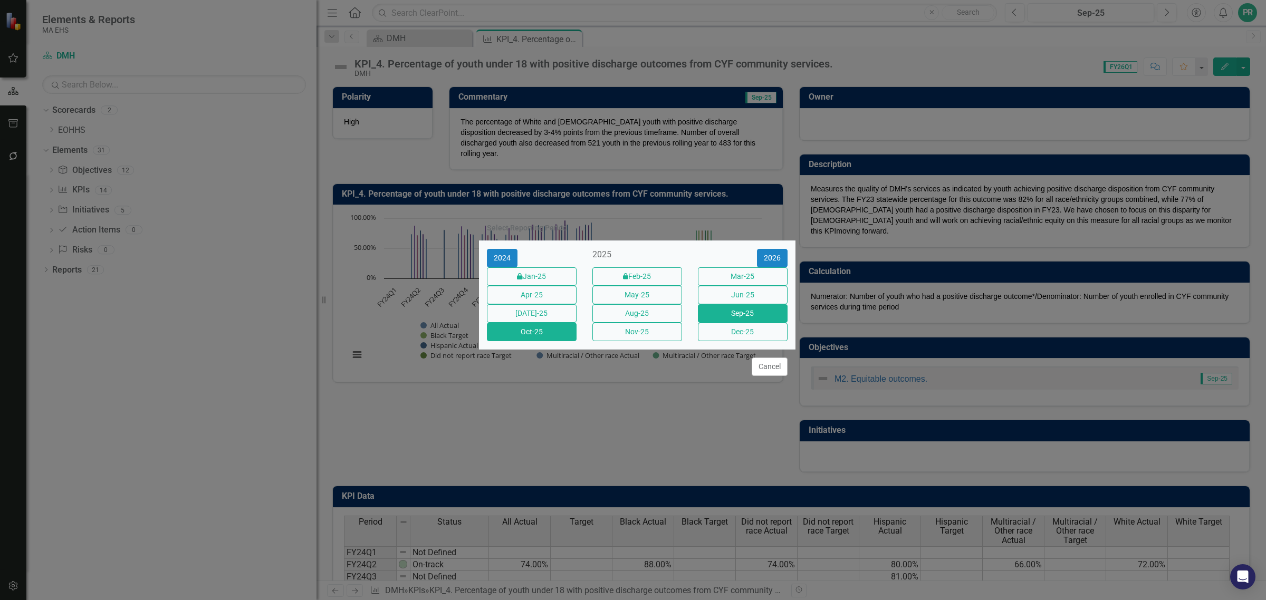
click at [541, 341] on button "Oct-25" at bounding box center [532, 332] width 90 height 18
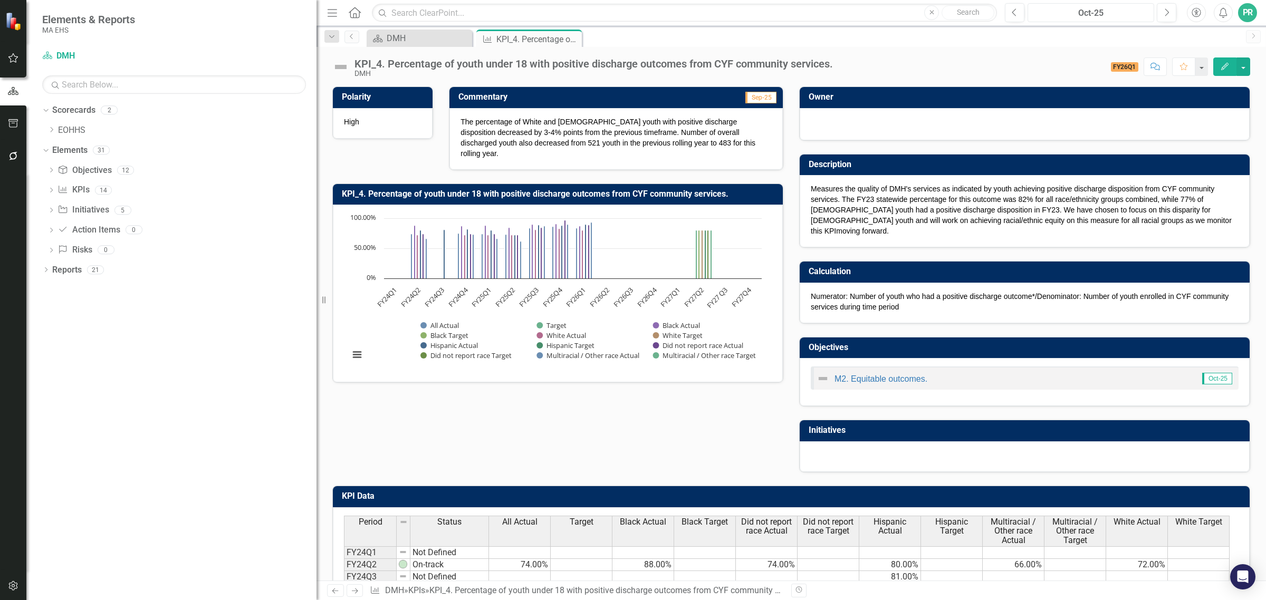
click at [1093, 11] on div "Oct-25" at bounding box center [1091, 13] width 119 height 13
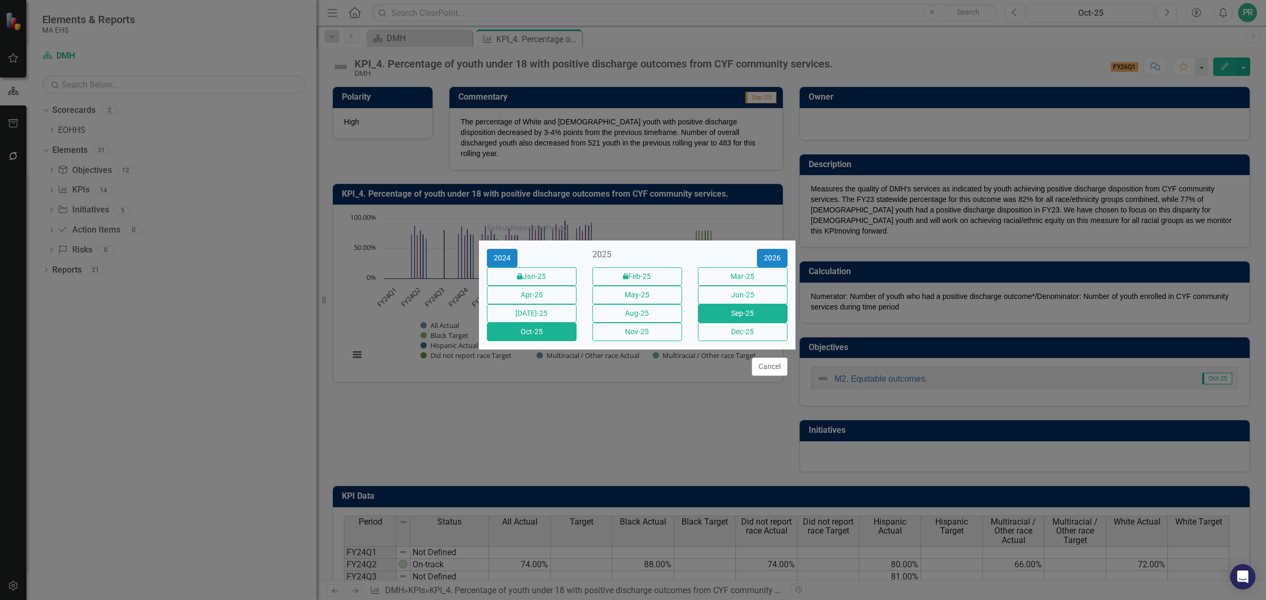
click at [743, 321] on button "Sep-25" at bounding box center [743, 313] width 90 height 18
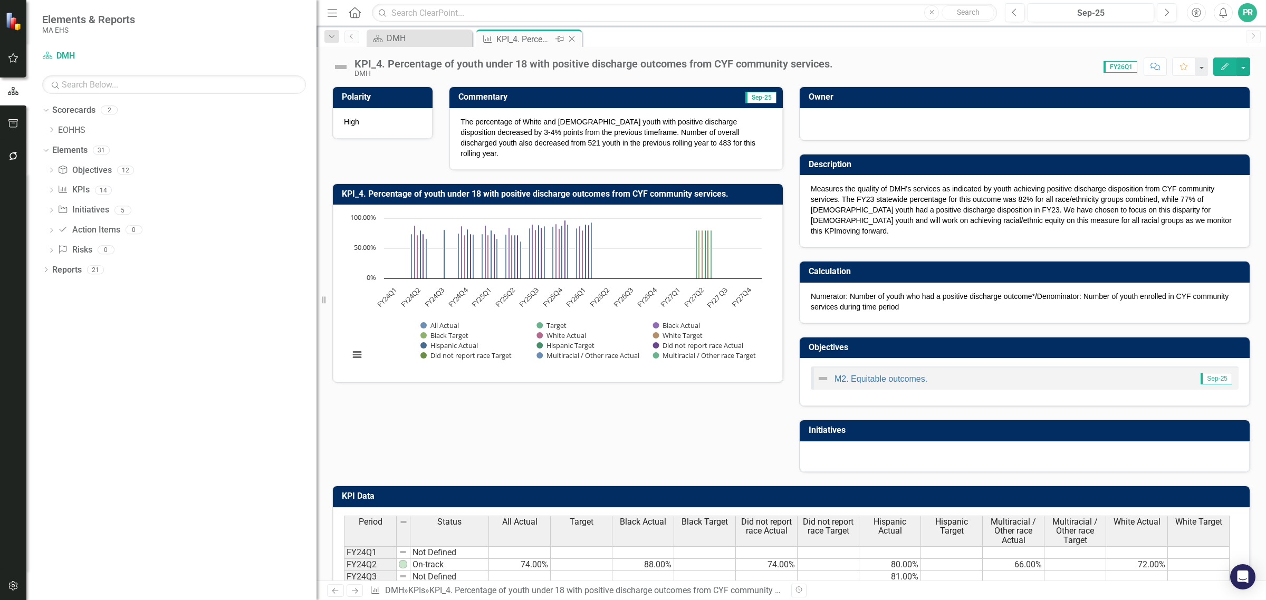
click at [571, 41] on icon "Close" at bounding box center [572, 39] width 11 height 8
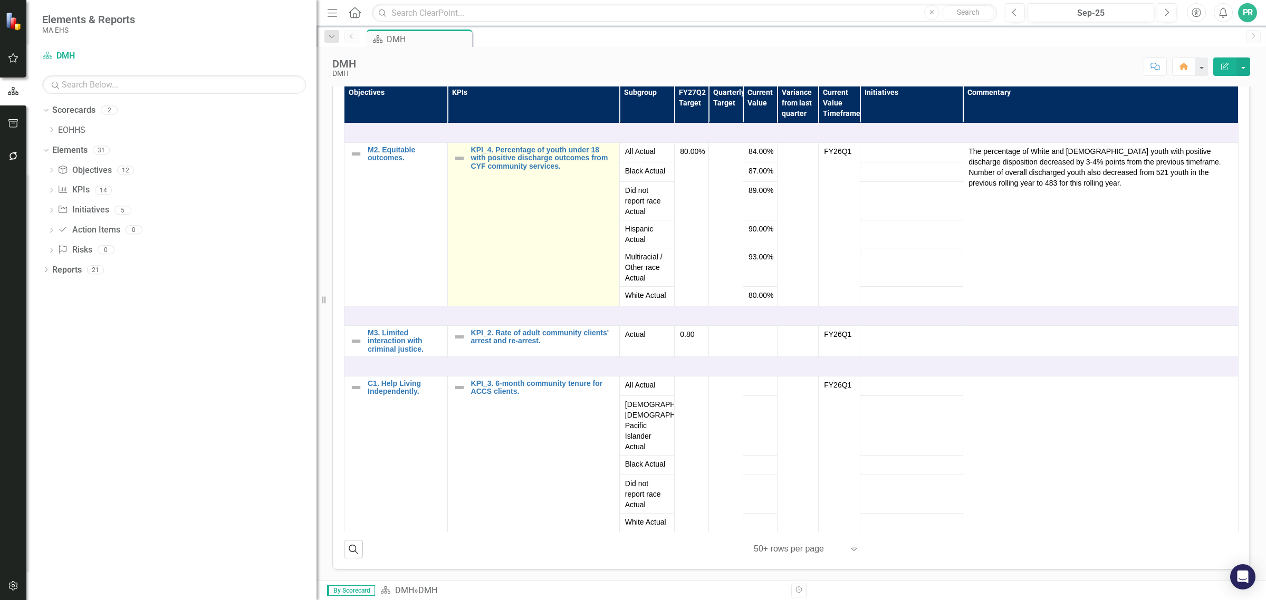
scroll to position [428, 0]
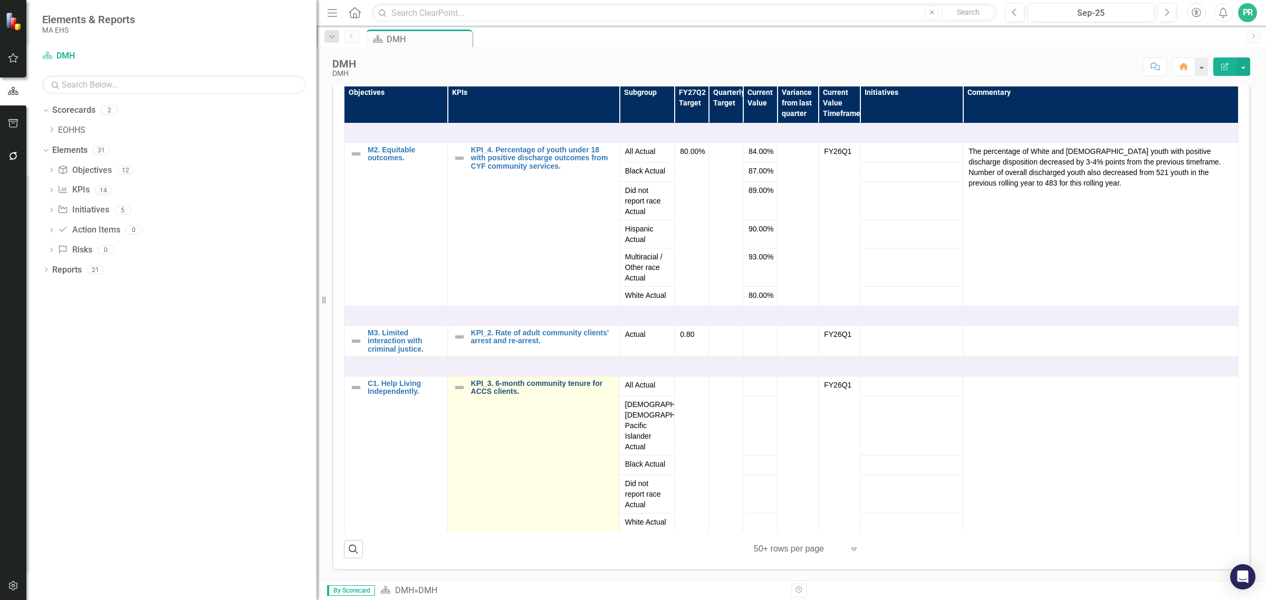
click at [497, 391] on link "KPI_3. 6-month community tenure for ACCS clients." at bounding box center [542, 388] width 143 height 16
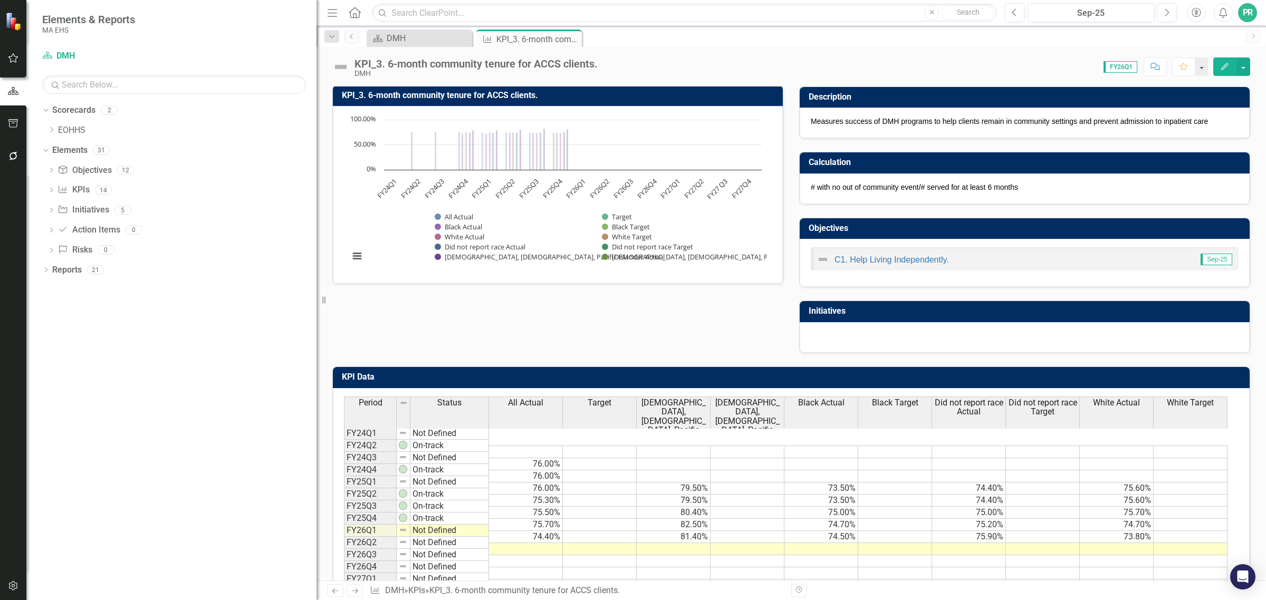
scroll to position [146, 0]
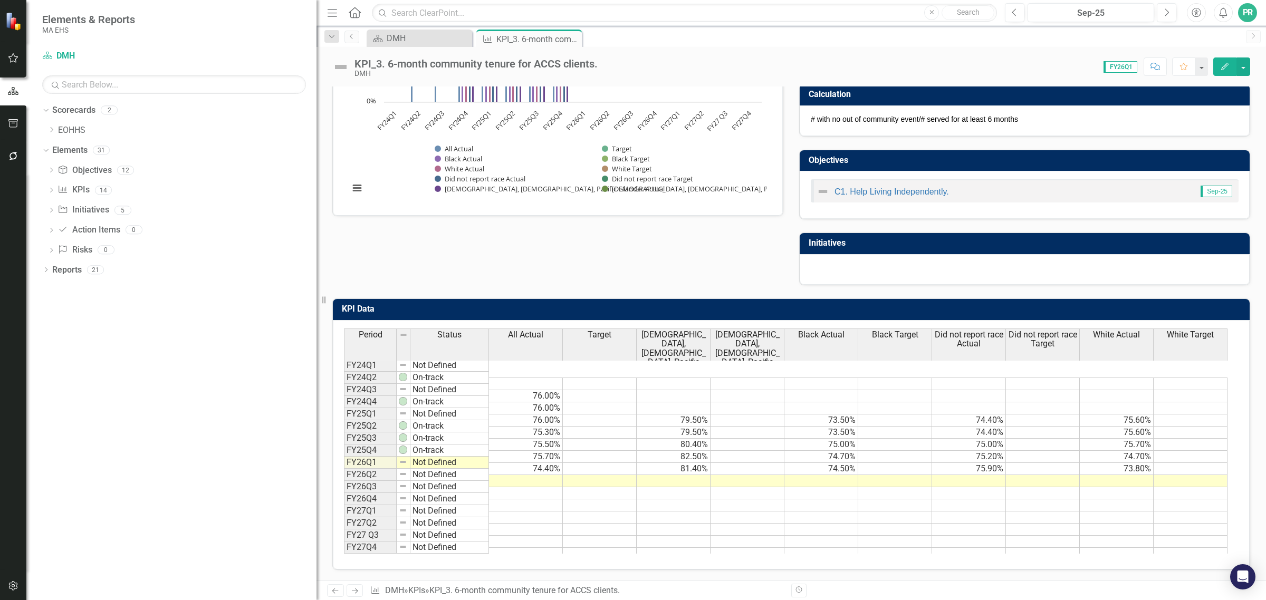
click at [523, 475] on td at bounding box center [526, 481] width 74 height 12
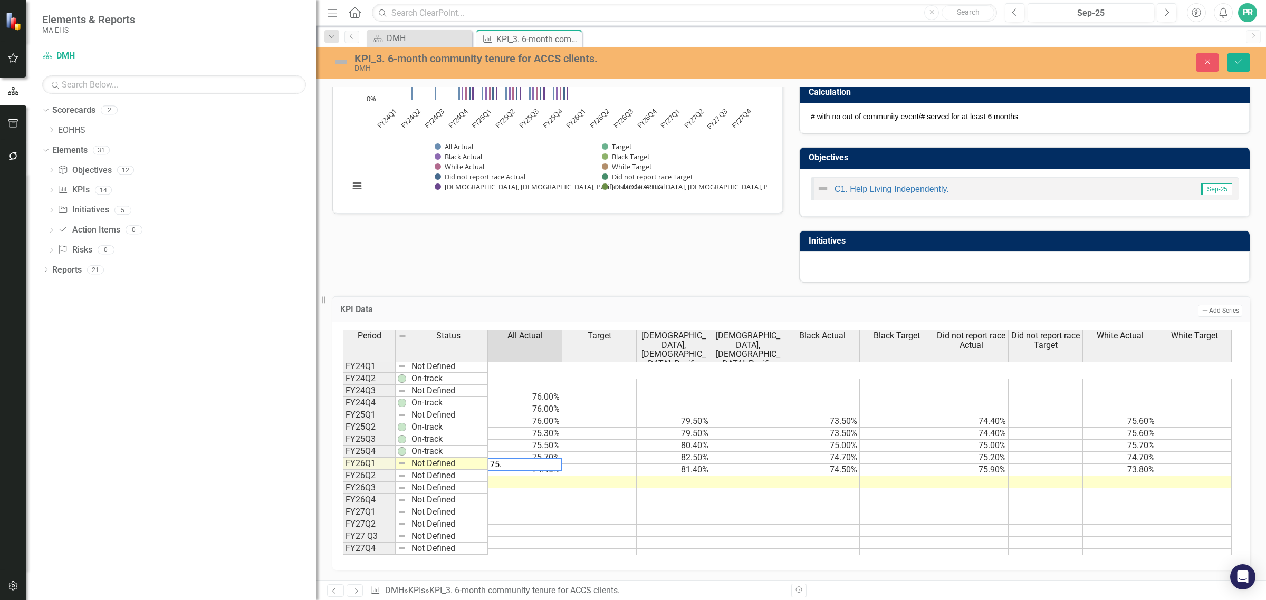
type textarea "75.2"
type textarea "81.4"
type textarea "75.3"
type textarea "77.3"
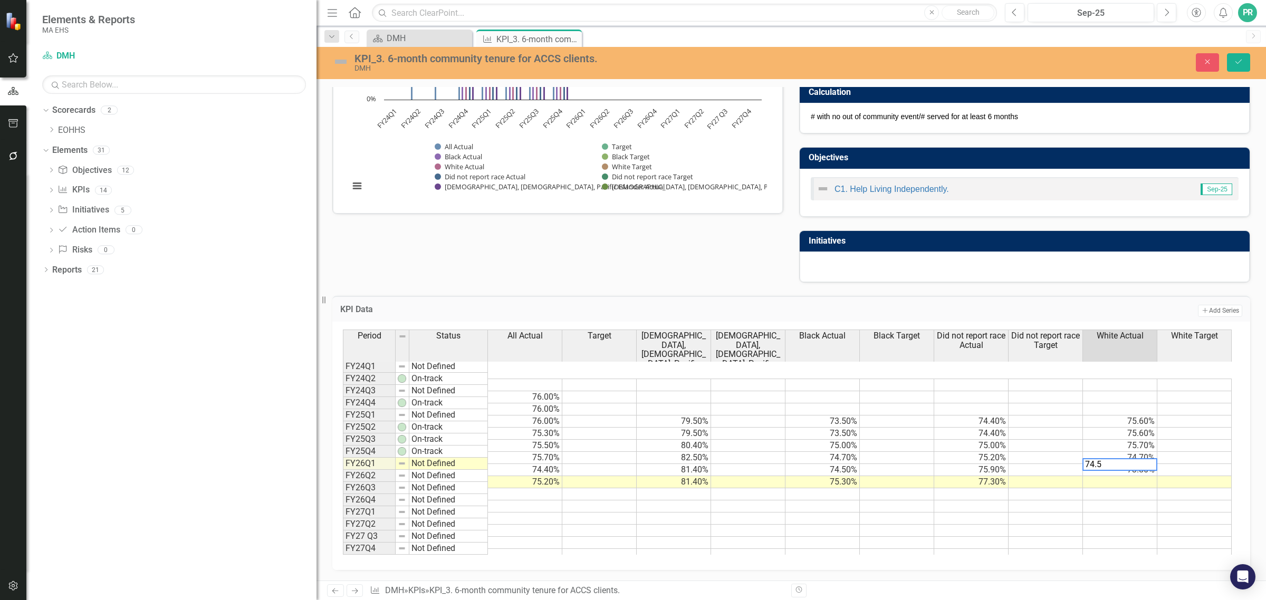
type textarea "74.5"
click at [1243, 62] on icon "Save" at bounding box center [1238, 61] width 9 height 7
